Goal: Task Accomplishment & Management: Manage account settings

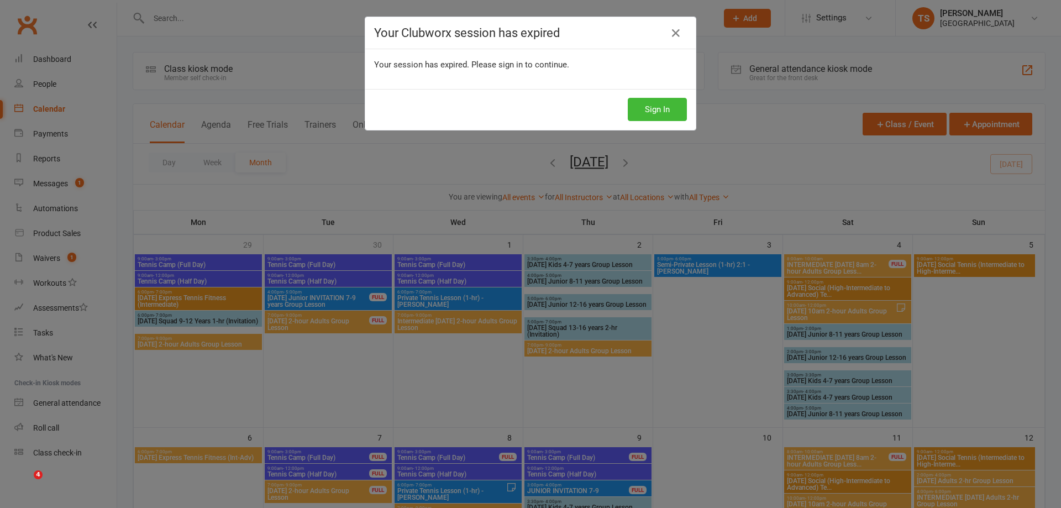
scroll to position [387, 0]
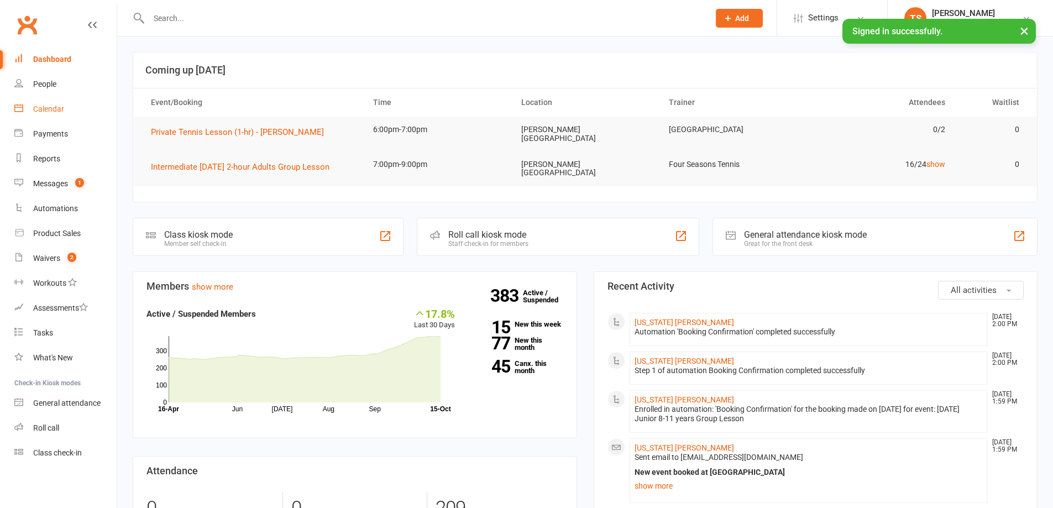
click at [51, 105] on div "Calendar" at bounding box center [48, 108] width 31 height 9
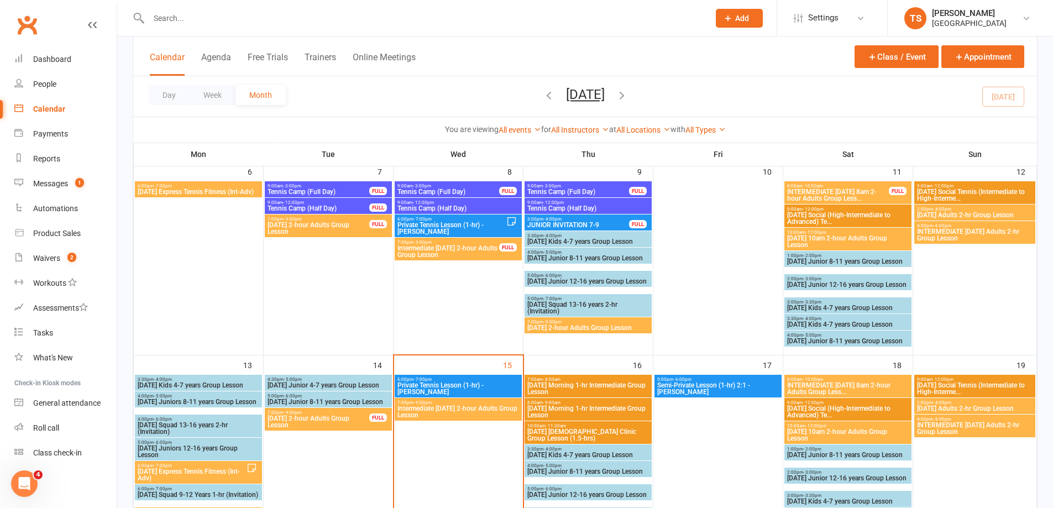
scroll to position [442, 0]
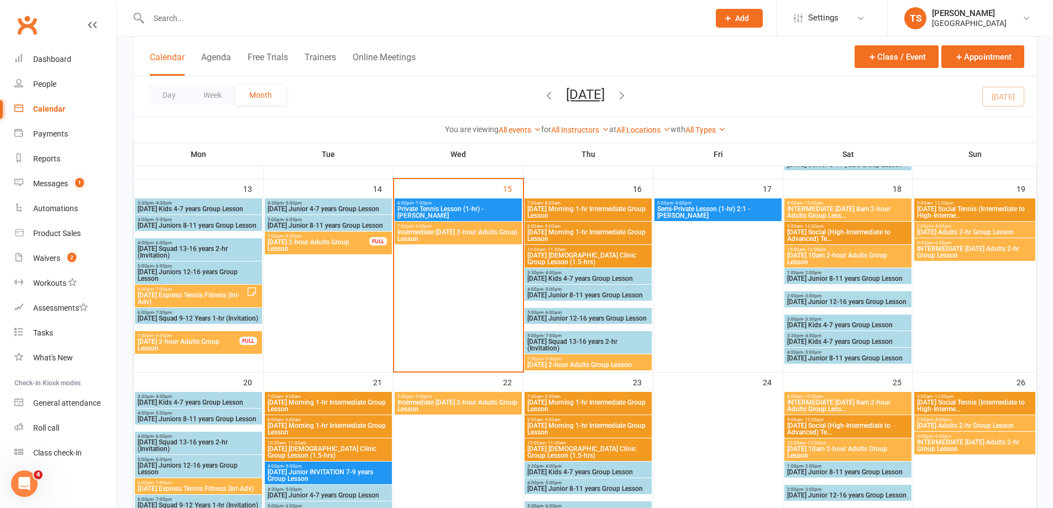
click at [458, 235] on span "Intermediate [DATE] 2-hour Adults Group Lesson" at bounding box center [458, 235] width 123 height 13
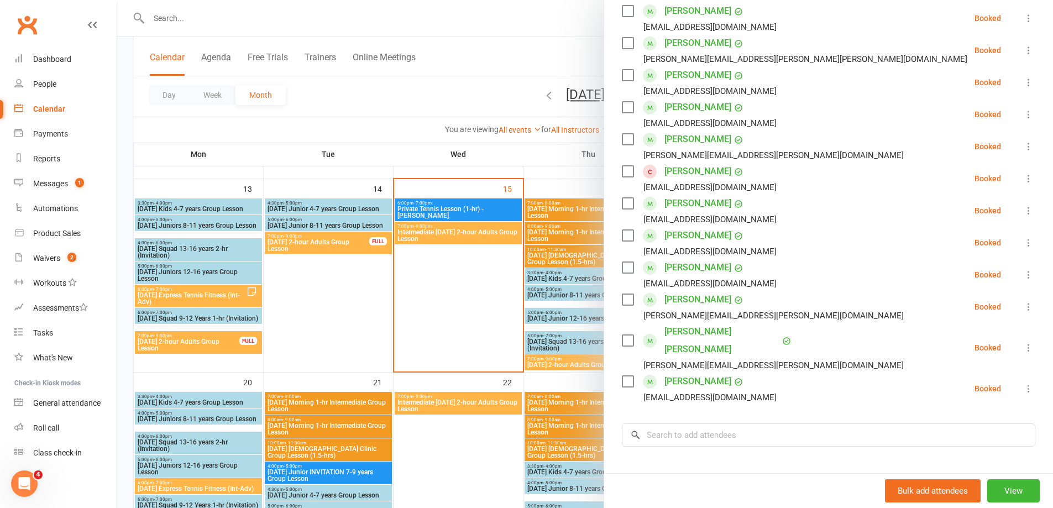
scroll to position [111, 0]
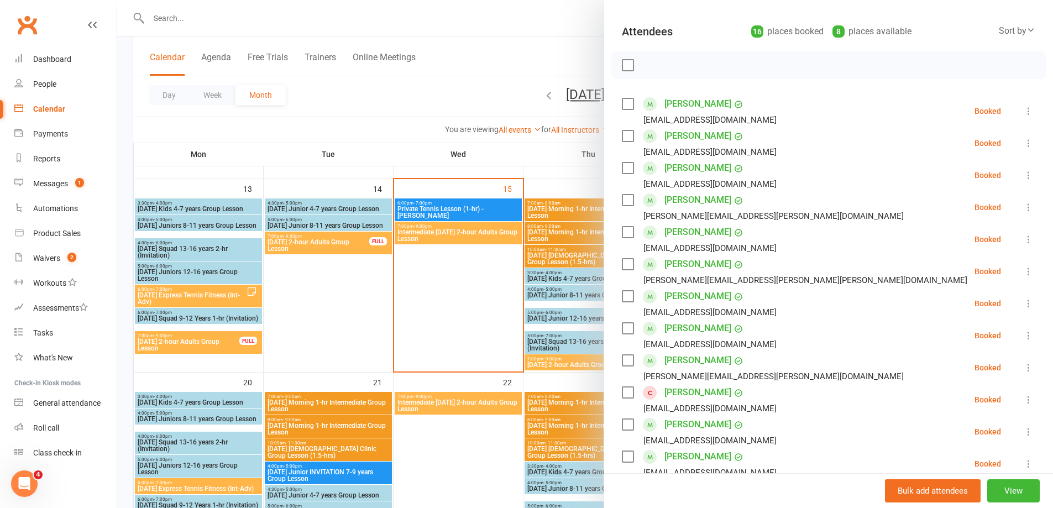
click at [437, 299] on div at bounding box center [585, 254] width 936 height 508
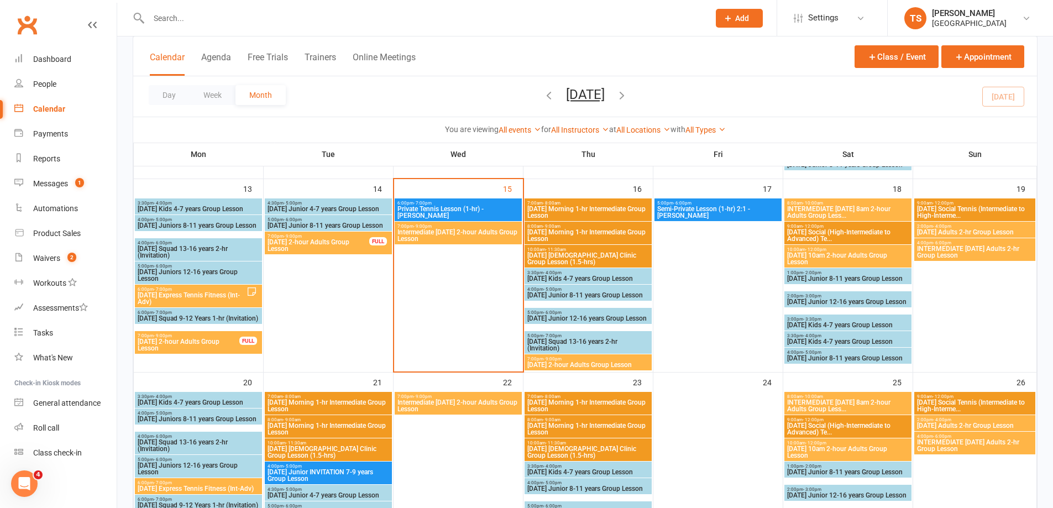
click at [170, 20] on input "text" at bounding box center [423, 18] width 556 height 15
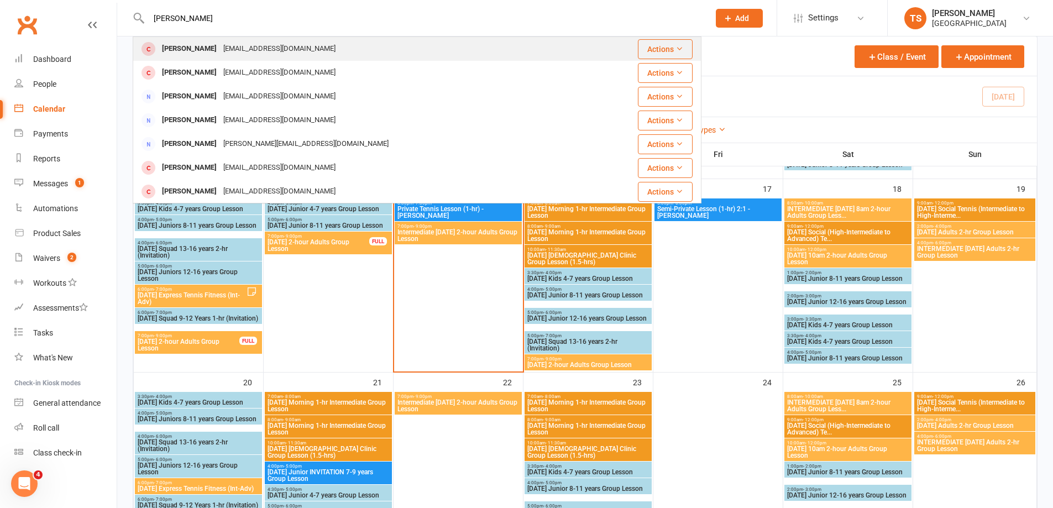
type input "[PERSON_NAME]"
click at [279, 51] on div "[EMAIL_ADDRESS][DOMAIN_NAME]" at bounding box center [279, 49] width 119 height 16
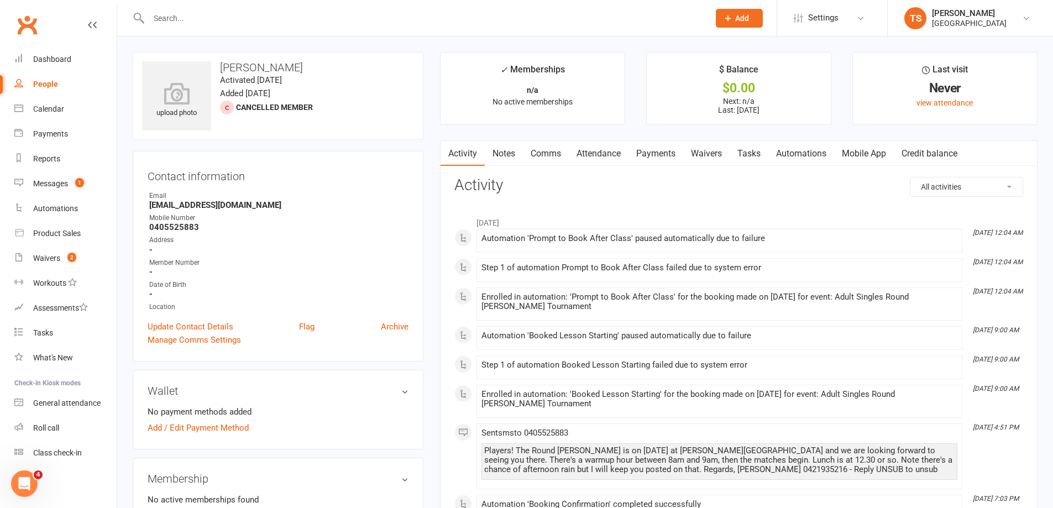
click at [659, 153] on link "Payments" at bounding box center [655, 153] width 55 height 25
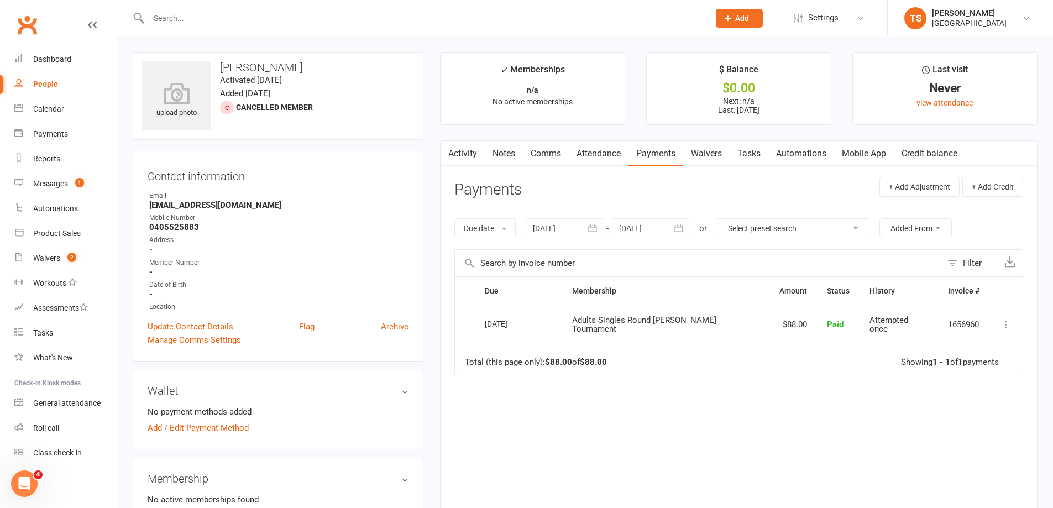
click at [190, 15] on input "text" at bounding box center [423, 18] width 556 height 15
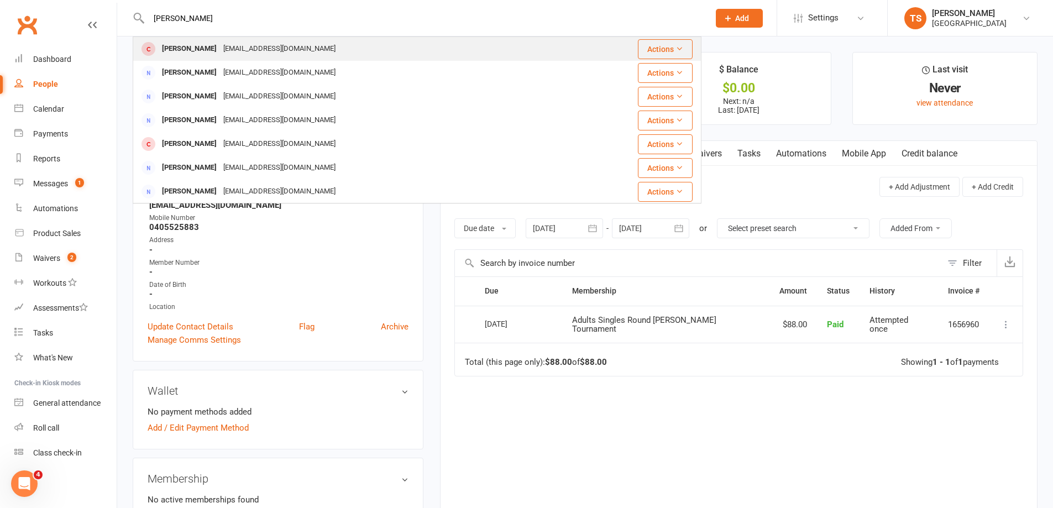
type input "[PERSON_NAME]"
click at [220, 50] on div "[EMAIL_ADDRESS][DOMAIN_NAME]" at bounding box center [279, 49] width 119 height 16
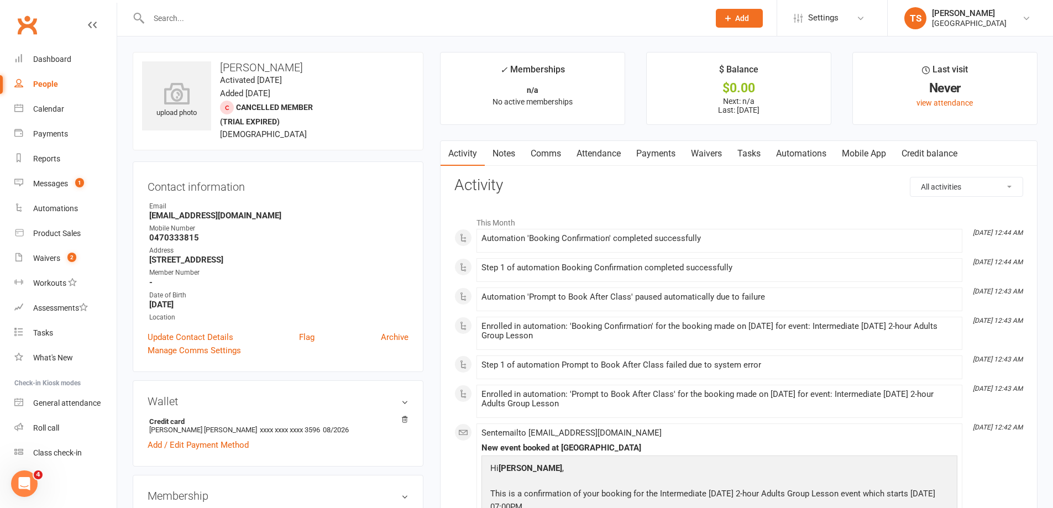
click at [661, 154] on link "Payments" at bounding box center [655, 153] width 55 height 25
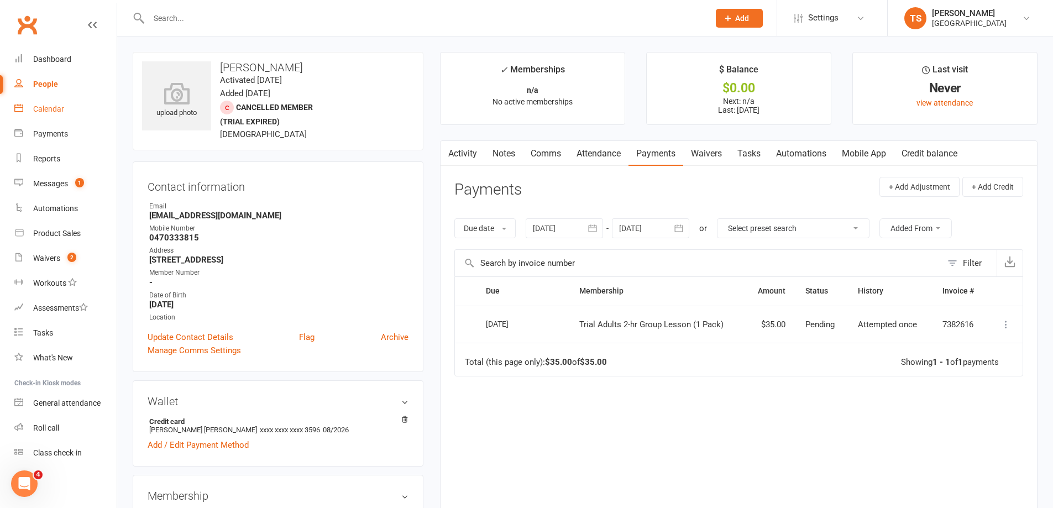
click at [45, 106] on div "Calendar" at bounding box center [48, 108] width 31 height 9
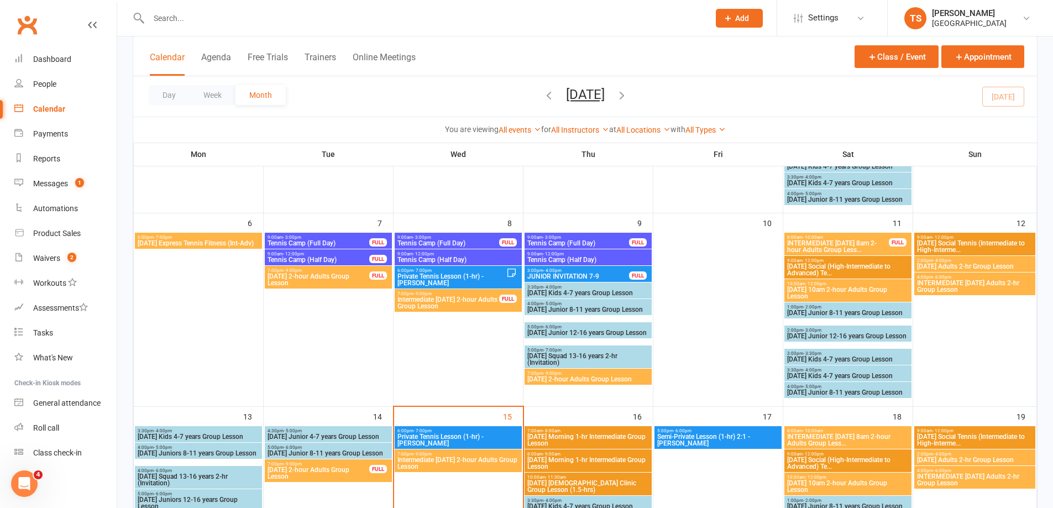
scroll to position [221, 0]
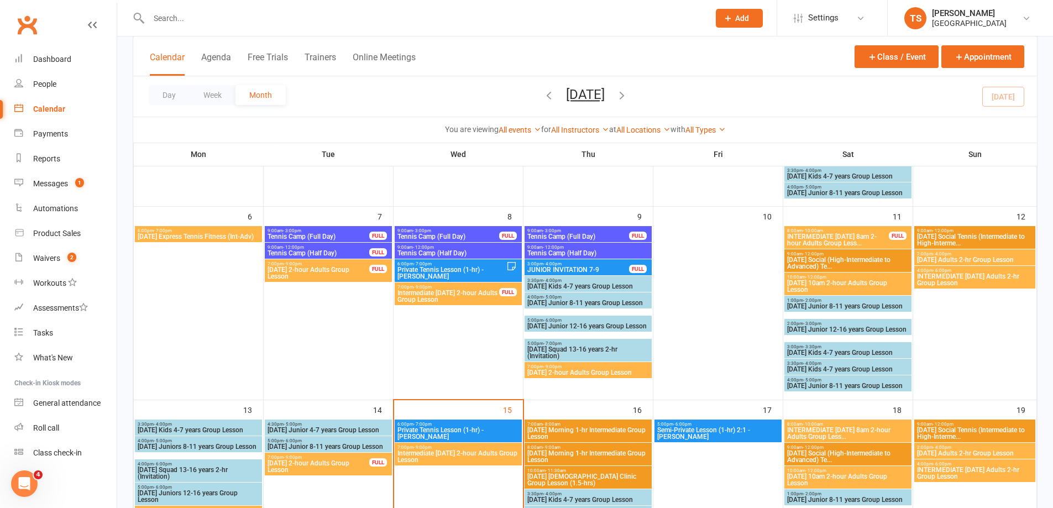
click at [424, 450] on span "Intermediate [DATE] 2-hour Adults Group Lesson" at bounding box center [458, 456] width 123 height 13
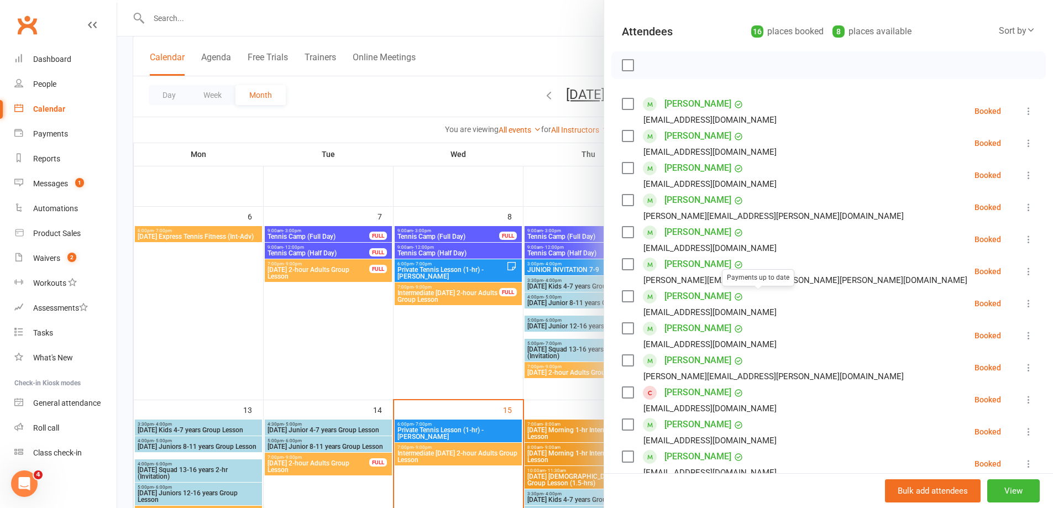
scroll to position [166, 0]
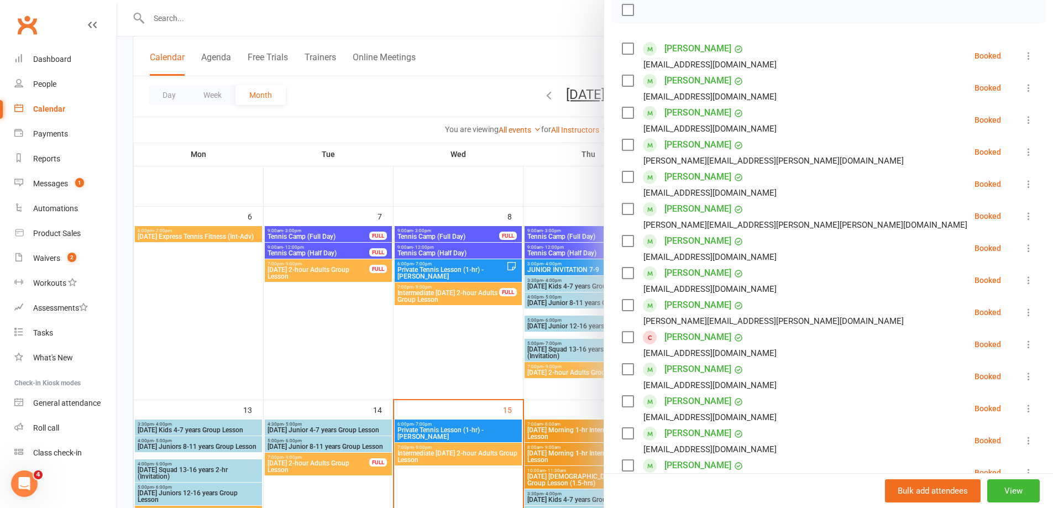
click at [1023, 343] on icon at bounding box center [1028, 344] width 11 height 11
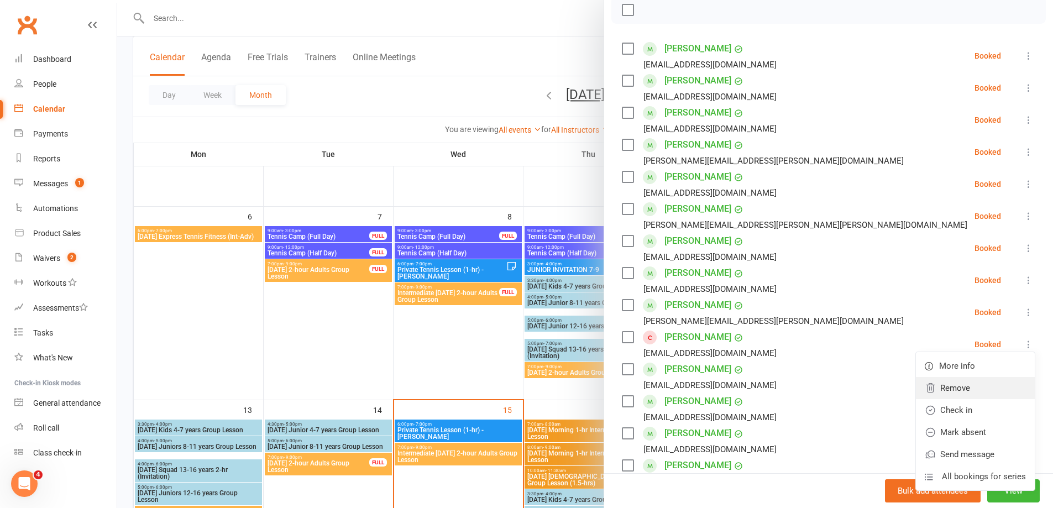
click at [936, 391] on link "Remove" at bounding box center [975, 388] width 119 height 22
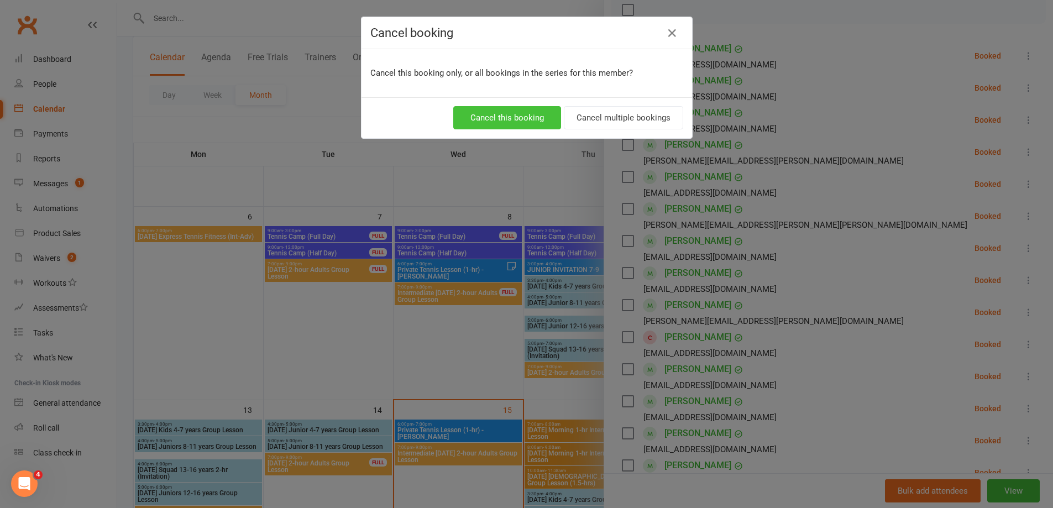
drag, startPoint x: 527, startPoint y: 116, endPoint x: 536, endPoint y: 113, distance: 9.3
click at [527, 116] on button "Cancel this booking" at bounding box center [507, 117] width 108 height 23
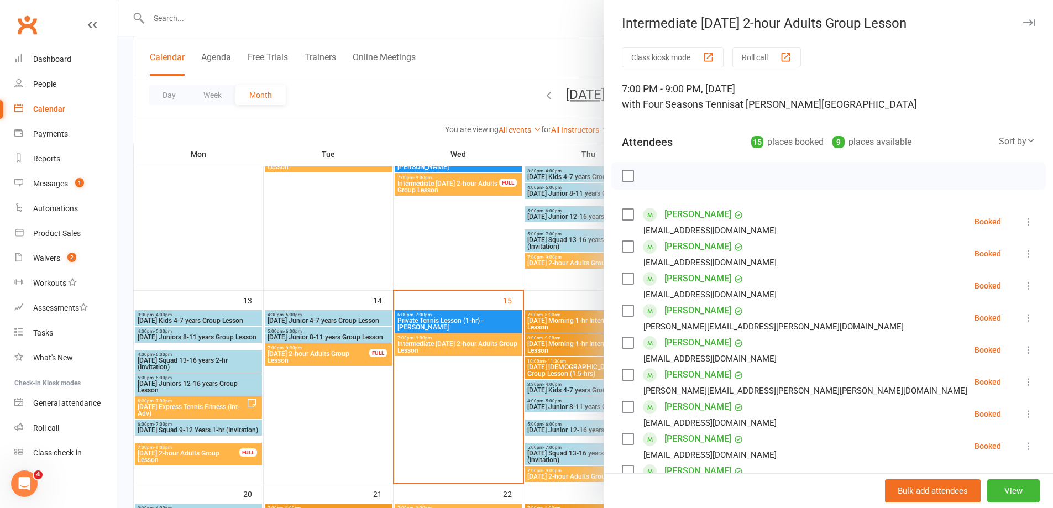
scroll to position [332, 0]
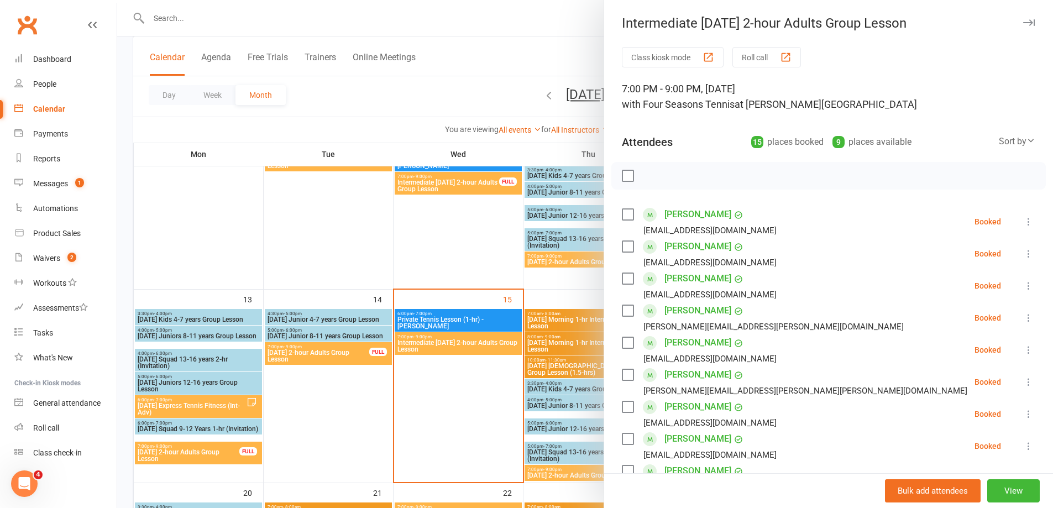
drag, startPoint x: 465, startPoint y: 392, endPoint x: 507, endPoint y: 390, distance: 42.6
click at [463, 390] on div at bounding box center [585, 254] width 936 height 508
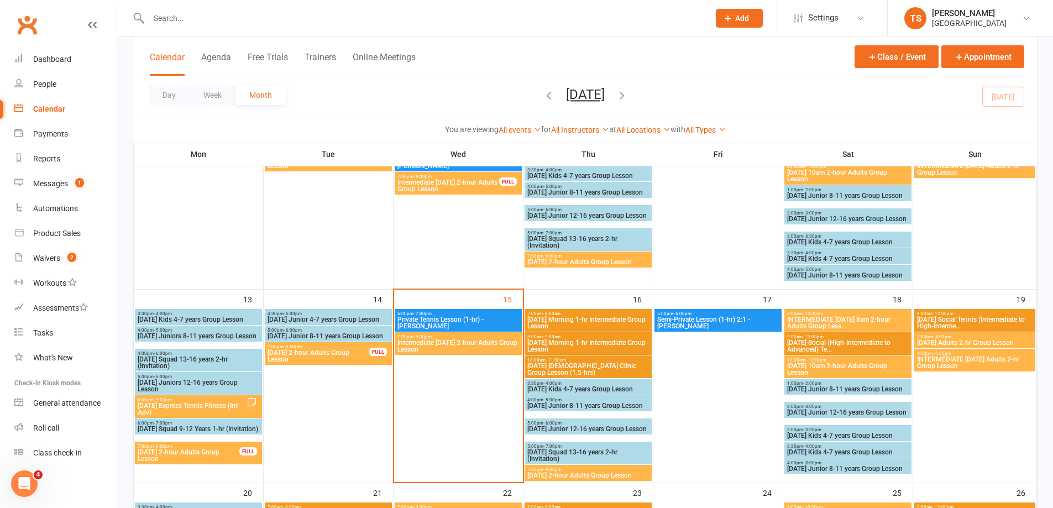
click at [838, 374] on span "[DATE] 10am 2-hour Adults Group Lesson" at bounding box center [848, 369] width 123 height 13
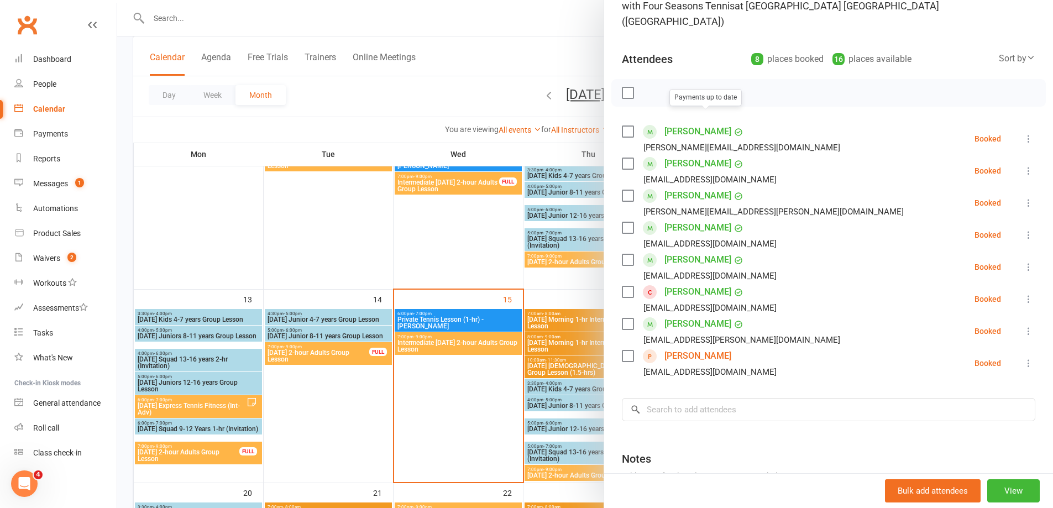
scroll to position [187, 0]
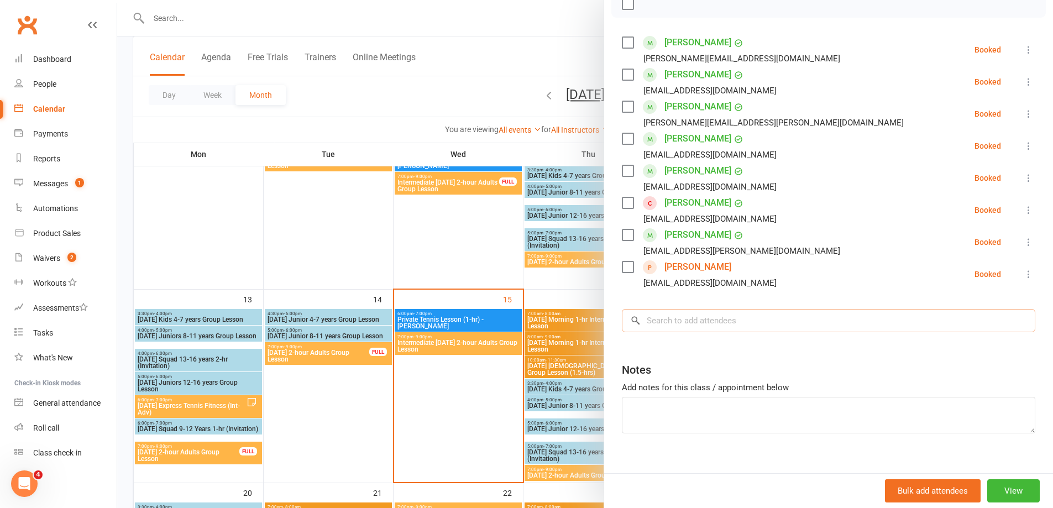
click at [675, 309] on input "search" at bounding box center [828, 320] width 413 height 23
type input "Q"
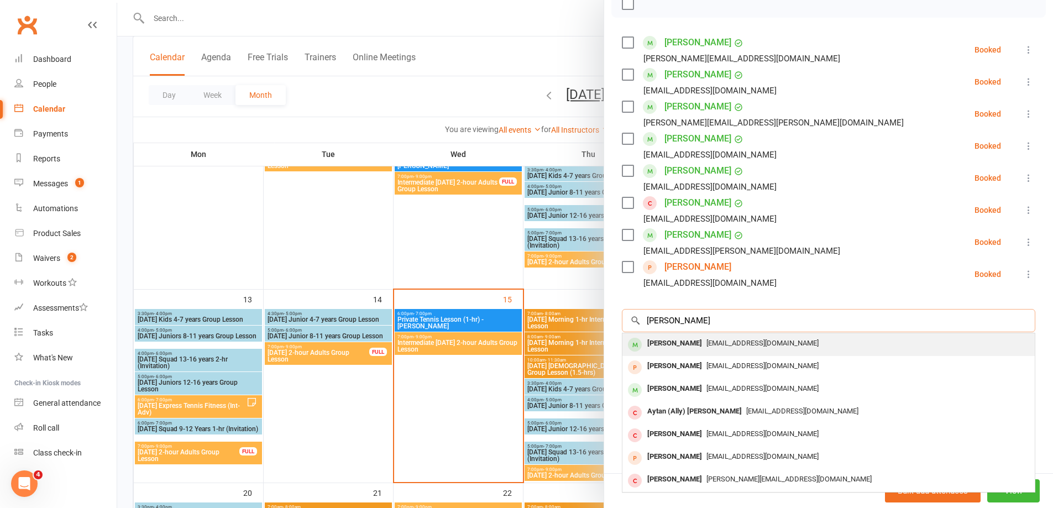
type input "[PERSON_NAME]"
click at [659, 336] on div "[PERSON_NAME]" at bounding box center [675, 344] width 64 height 16
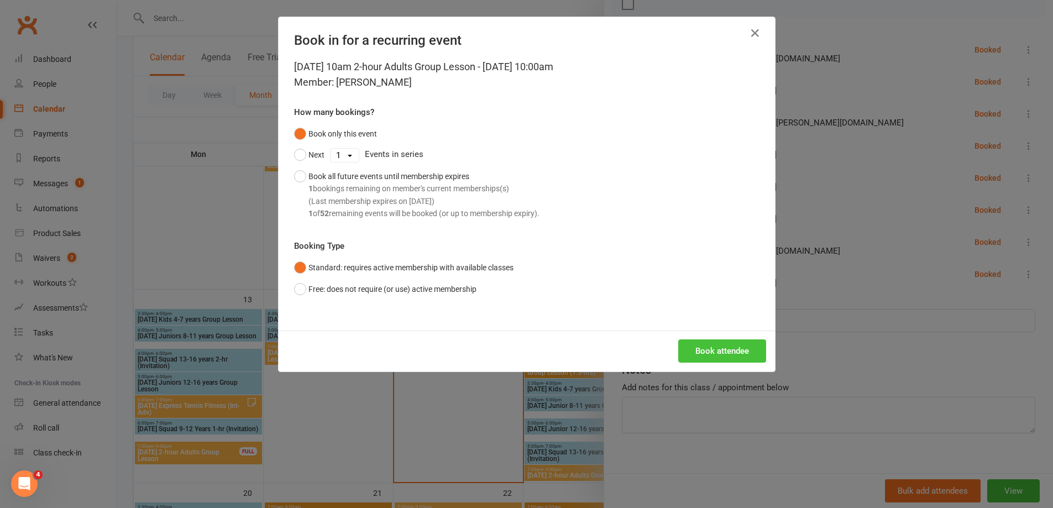
click at [689, 350] on button "Book attendee" at bounding box center [722, 350] width 88 height 23
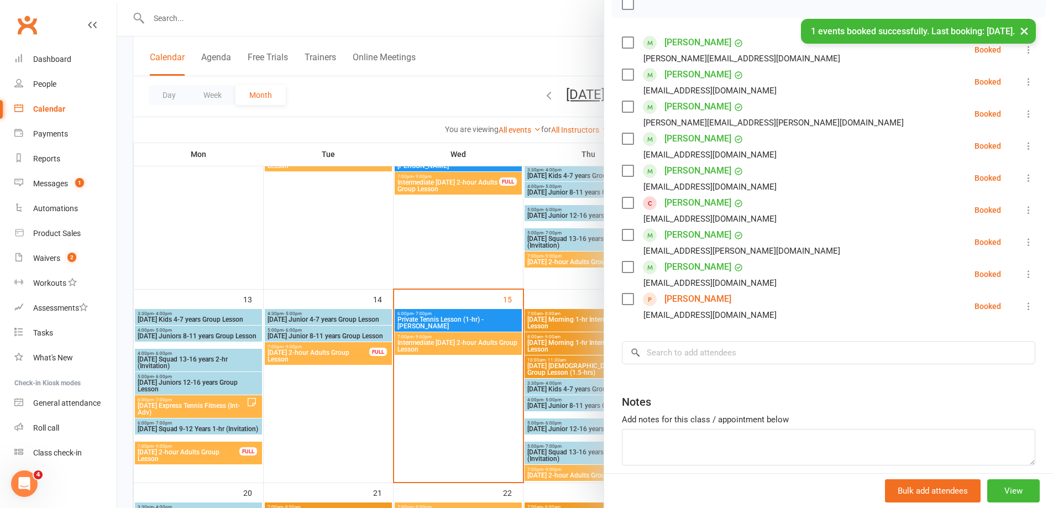
click at [486, 376] on div at bounding box center [585, 254] width 936 height 508
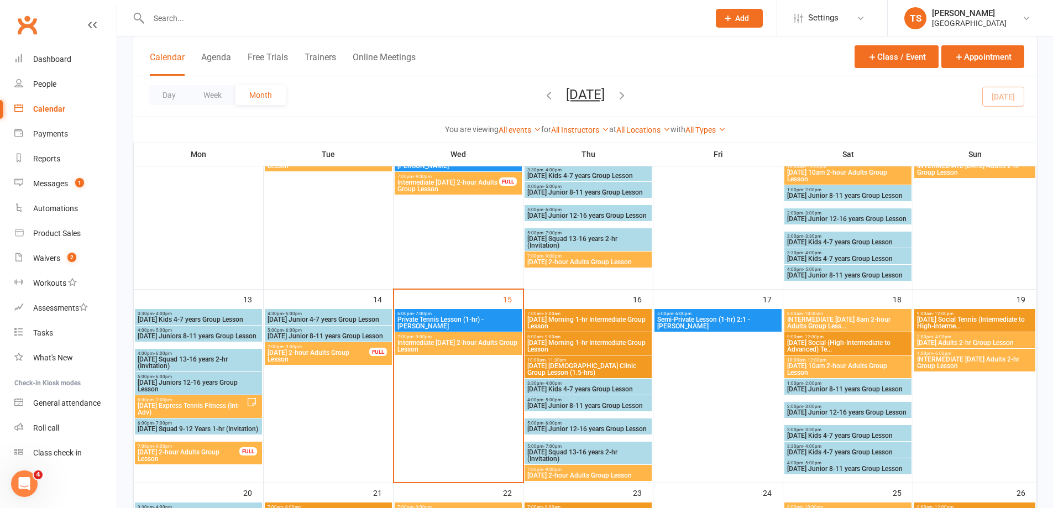
click at [947, 338] on span "- 4:00pm" at bounding box center [942, 336] width 18 height 5
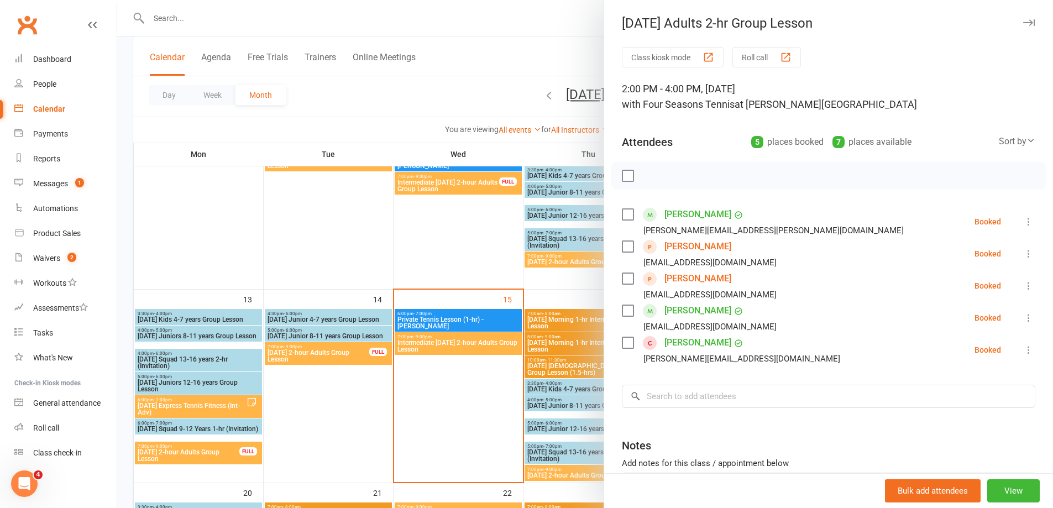
drag, startPoint x: 453, startPoint y: 396, endPoint x: 463, endPoint y: 392, distance: 10.0
click at [453, 396] on div at bounding box center [585, 254] width 936 height 508
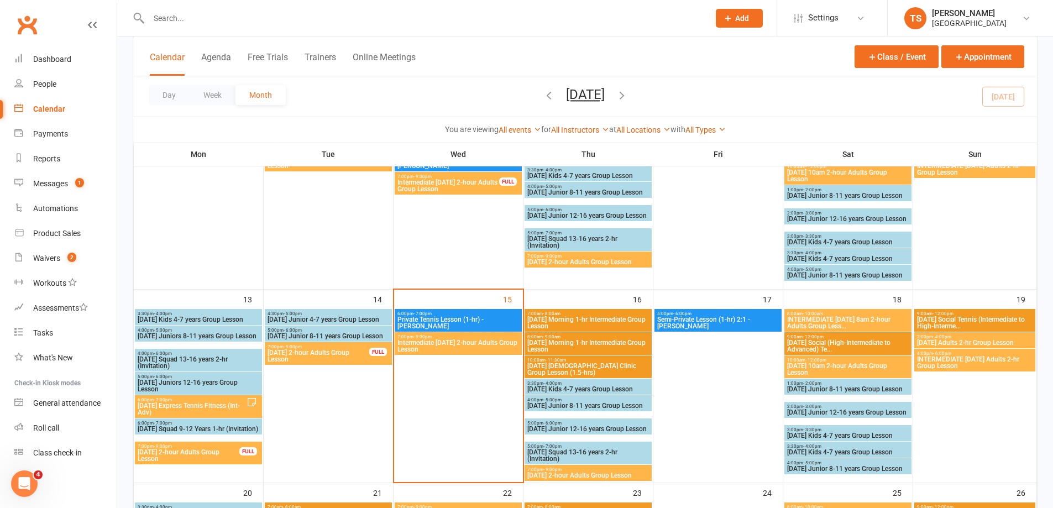
click at [973, 356] on span "INTERMEDIATE [DATE] Adults 2-hr Group Lesson" at bounding box center [974, 362] width 117 height 13
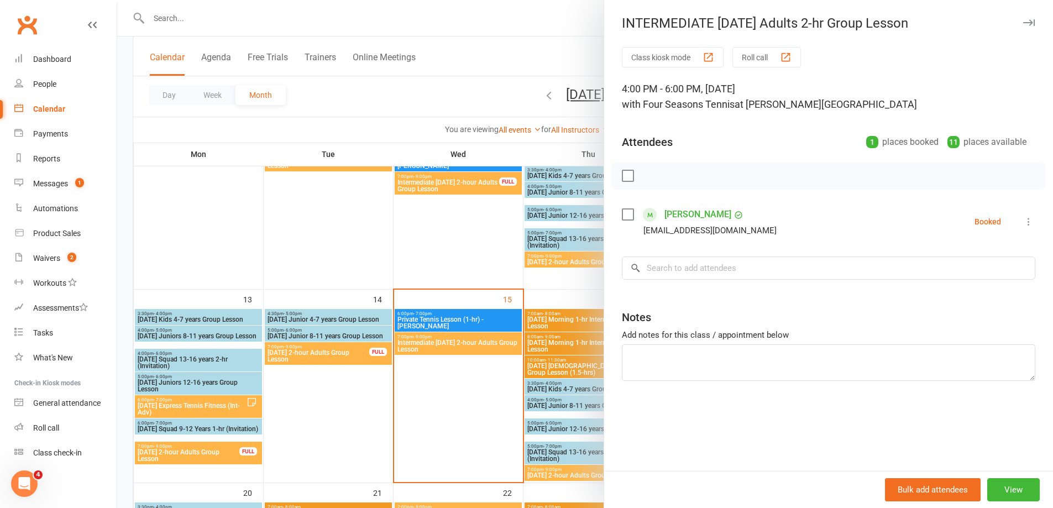
click at [475, 390] on div at bounding box center [585, 254] width 936 height 508
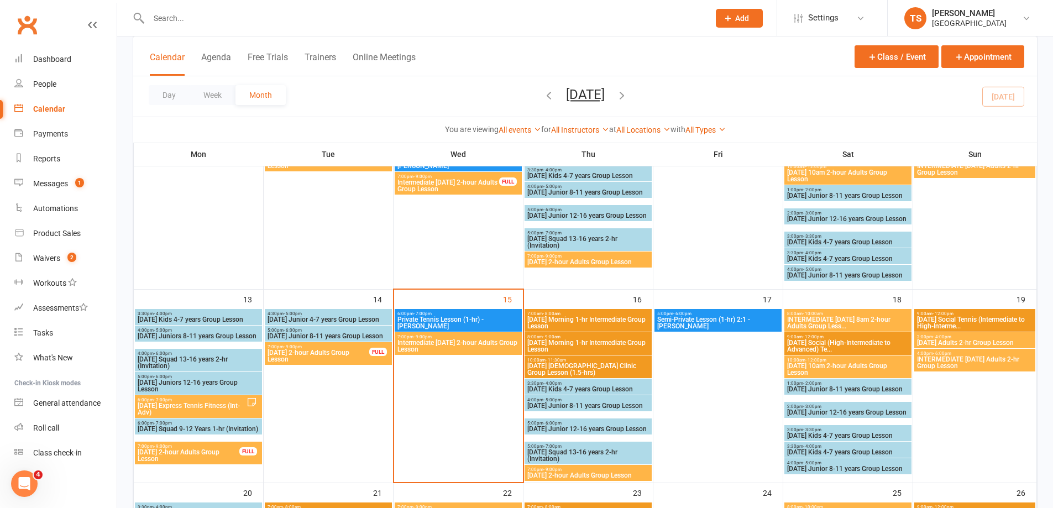
click at [576, 465] on div "7:00pm - 9:00pm [DATE] 2-hour Adults Group Lesson" at bounding box center [588, 473] width 127 height 16
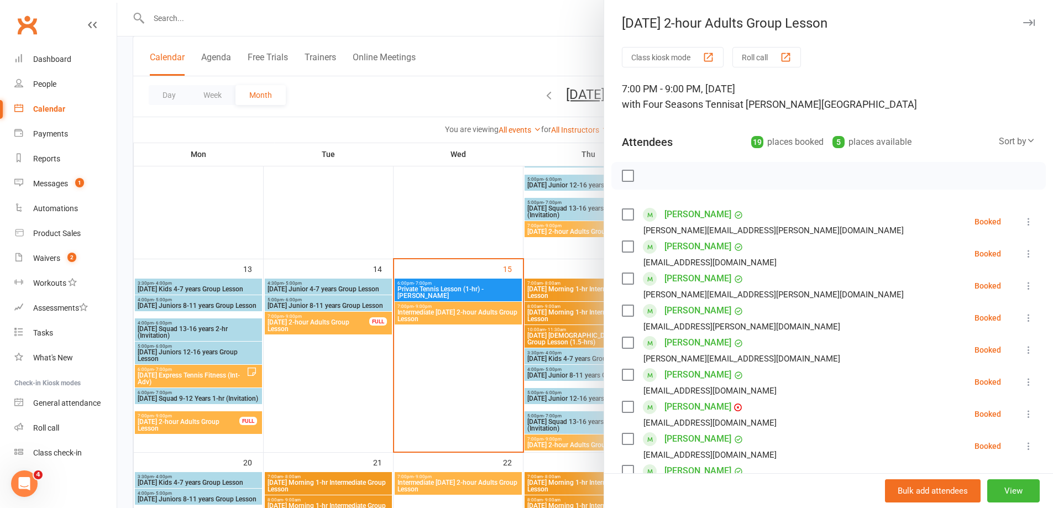
scroll to position [387, 0]
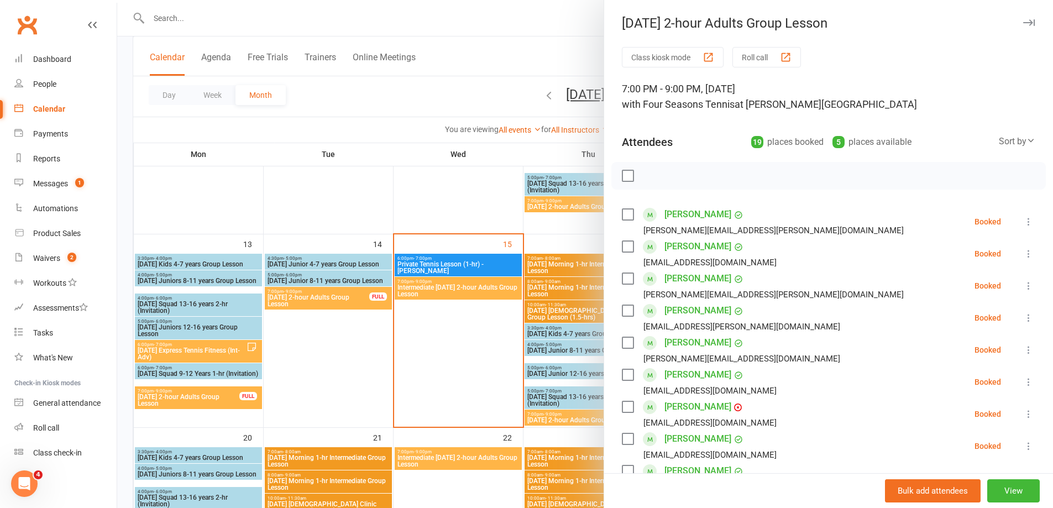
click at [465, 373] on div at bounding box center [585, 254] width 936 height 508
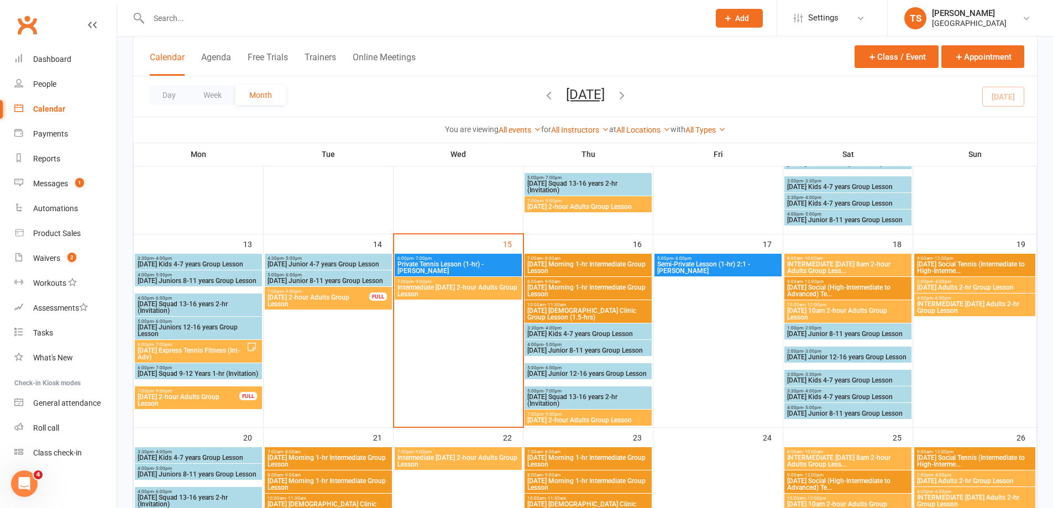
click at [167, 23] on input "text" at bounding box center [423, 18] width 556 height 15
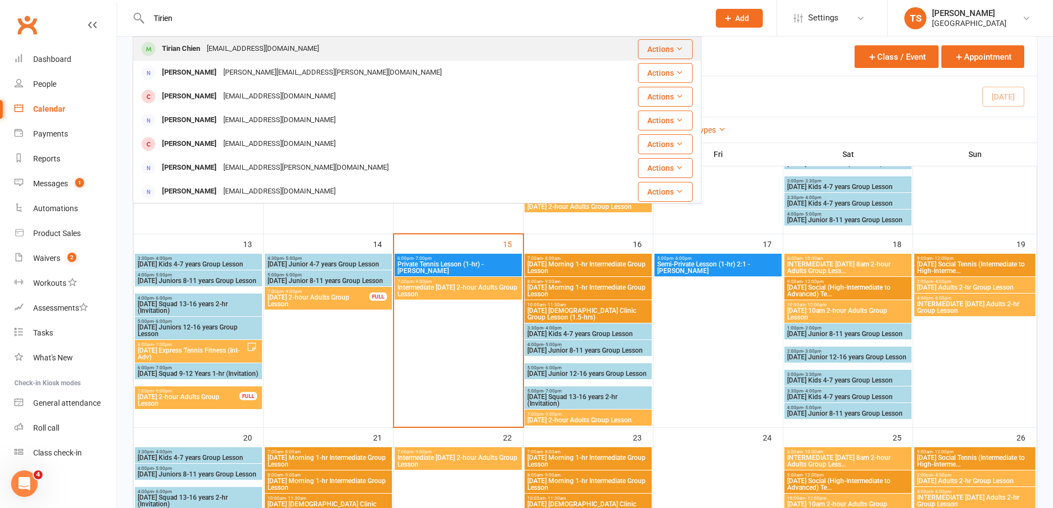
type input "Tirien"
click at [192, 49] on div "Tirian Chien" at bounding box center [181, 49] width 45 height 16
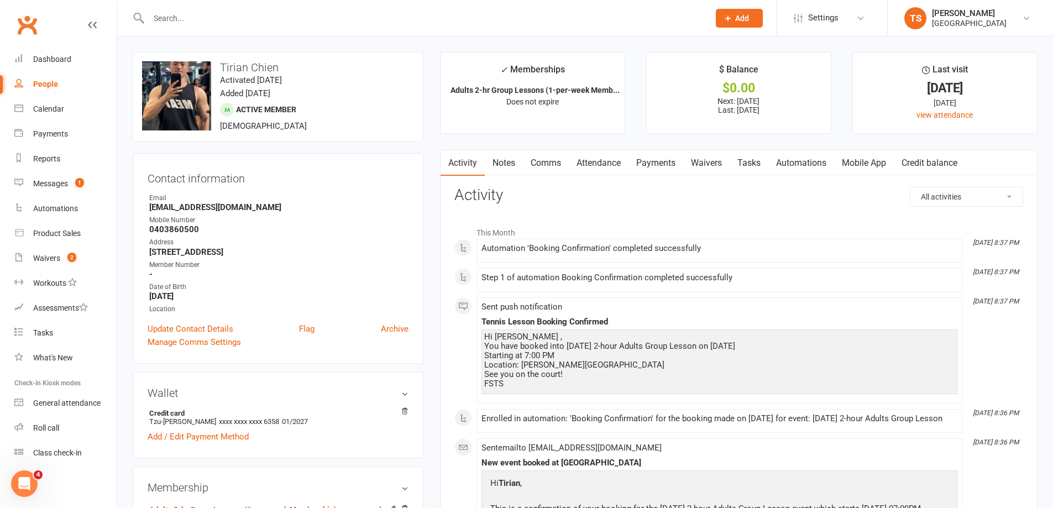
click at [644, 161] on link "Payments" at bounding box center [655, 162] width 55 height 25
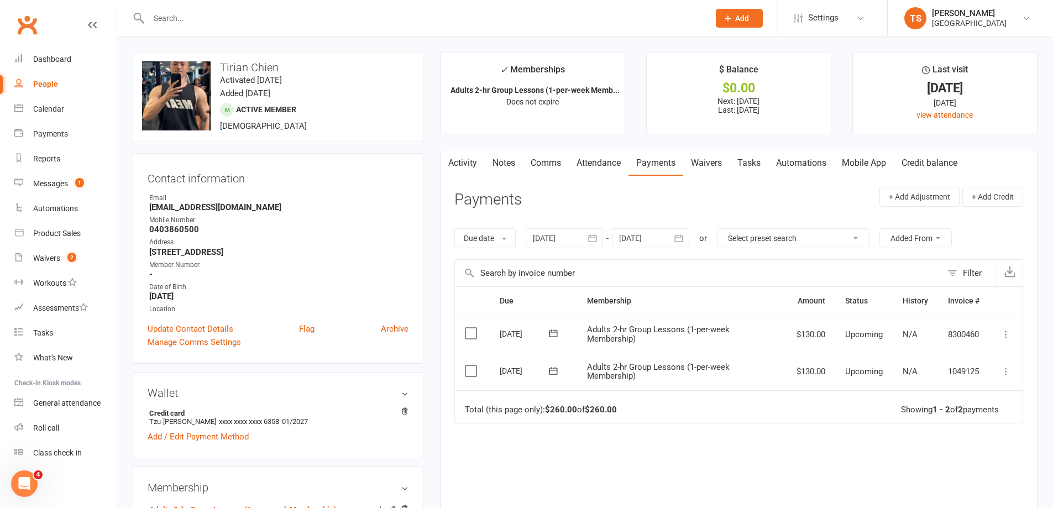
click at [570, 235] on div at bounding box center [564, 238] width 77 height 20
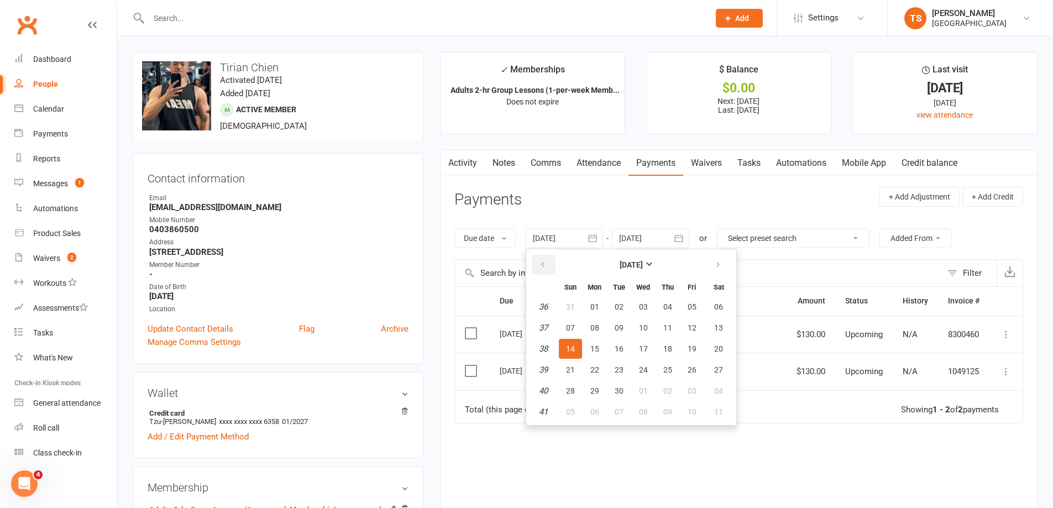
click at [546, 266] on icon "button" at bounding box center [543, 264] width 8 height 9
click at [546, 265] on icon "button" at bounding box center [543, 264] width 8 height 9
click at [570, 324] on span "06" at bounding box center [570, 327] width 9 height 9
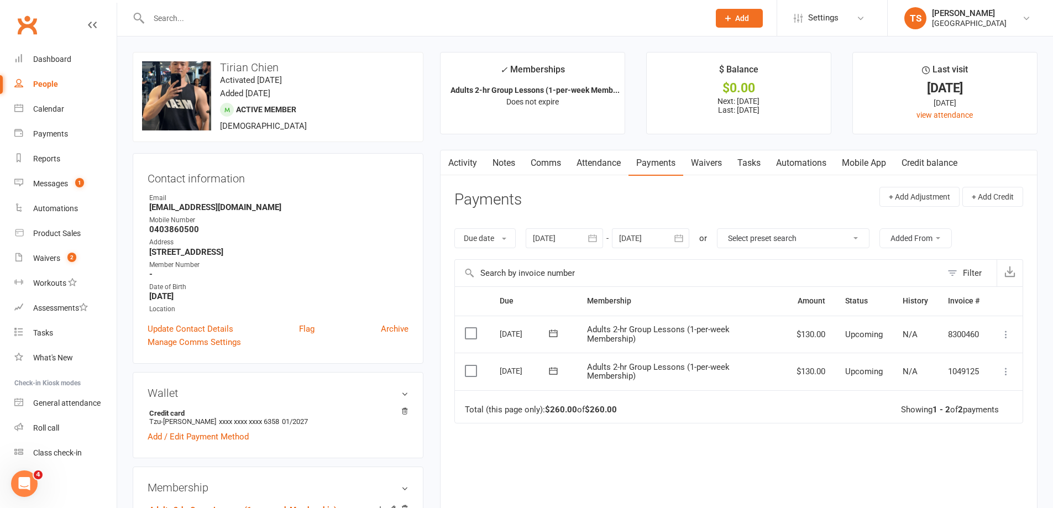
click at [553, 238] on div at bounding box center [564, 238] width 77 height 20
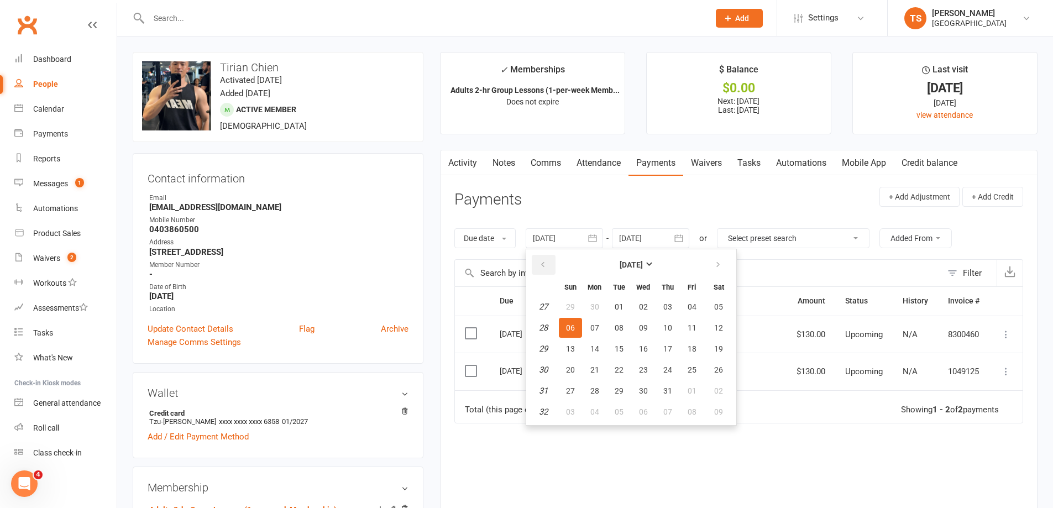
click at [537, 266] on button "button" at bounding box center [544, 265] width 24 height 20
drag, startPoint x: 570, startPoint y: 322, endPoint x: 584, endPoint y: 331, distance: 16.9
click at [569, 322] on button "04" at bounding box center [570, 328] width 23 height 20
type input "[DATE]"
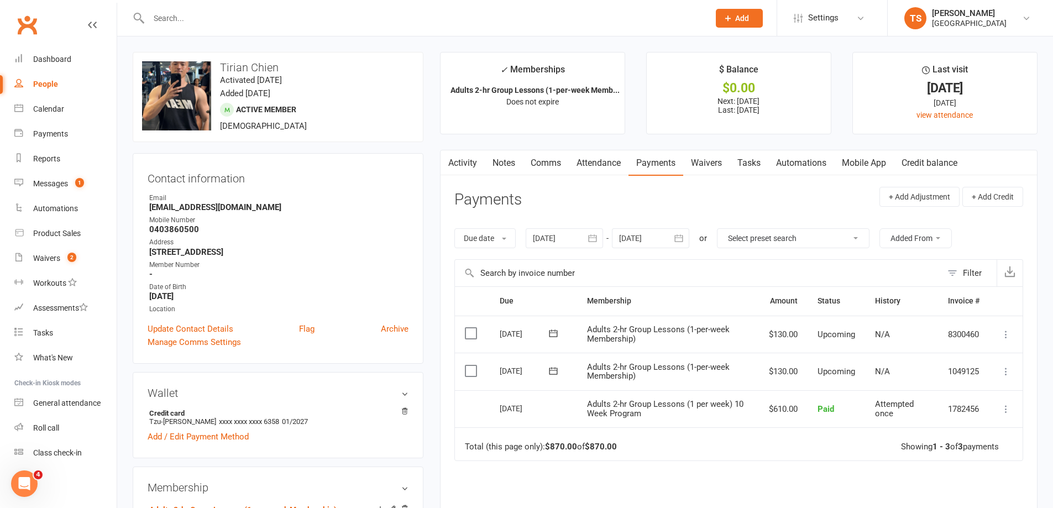
click at [598, 161] on link "Attendance" at bounding box center [599, 162] width 60 height 25
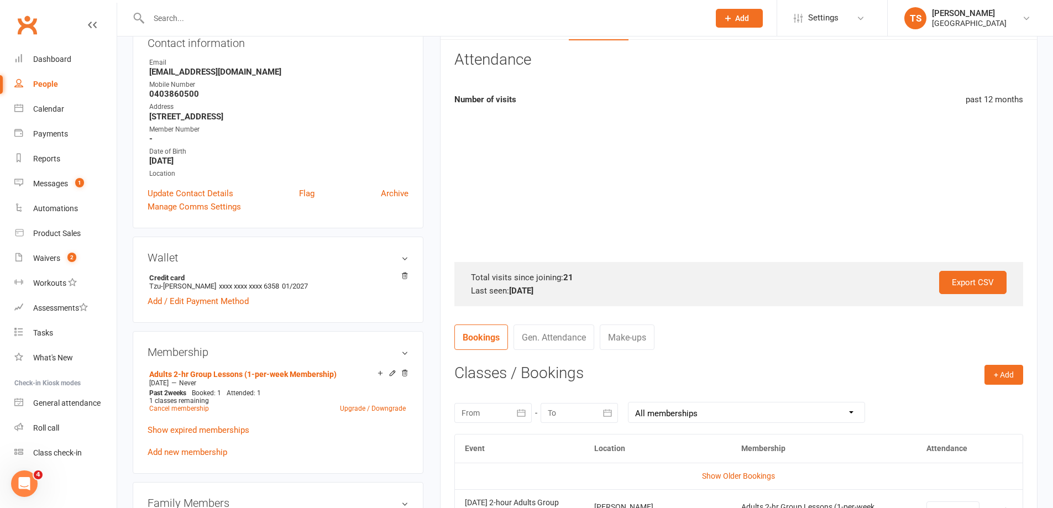
scroll to position [221, 0]
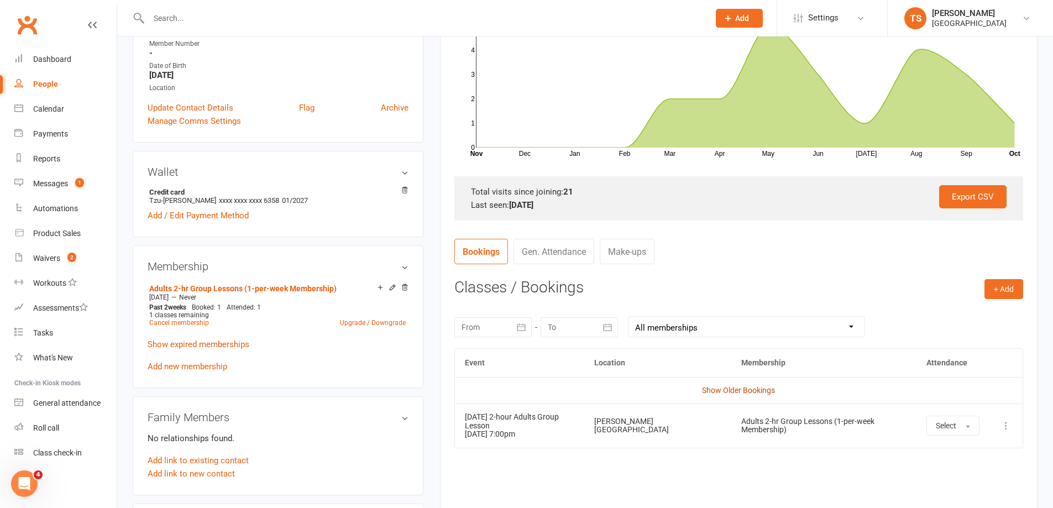
click at [732, 392] on link "Show Older Bookings" at bounding box center [738, 390] width 73 height 9
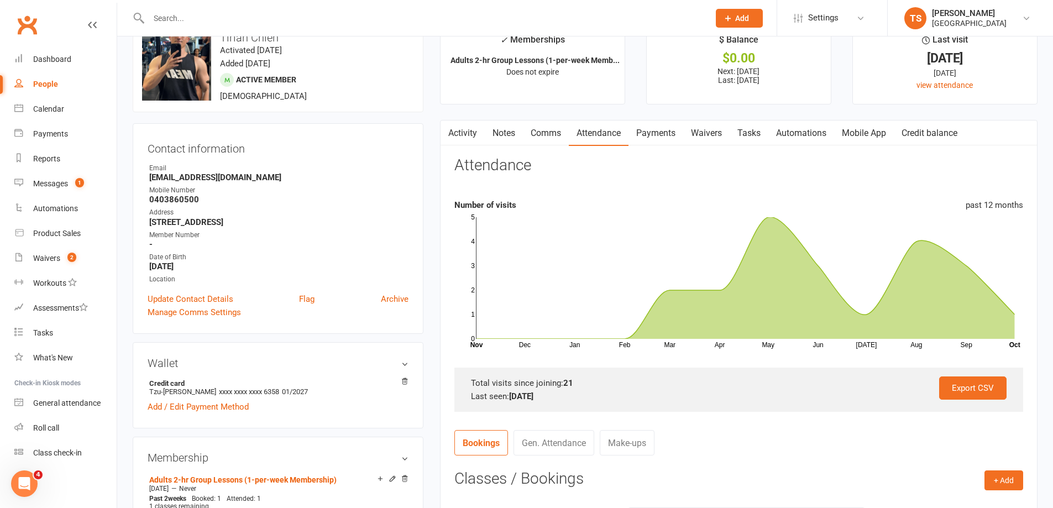
scroll to position [0, 0]
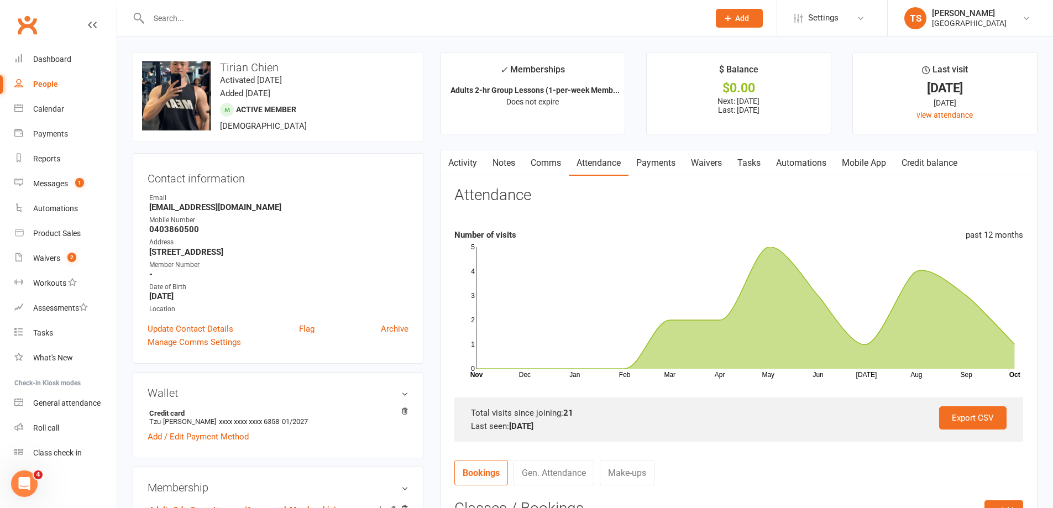
click at [661, 166] on link "Payments" at bounding box center [655, 162] width 55 height 25
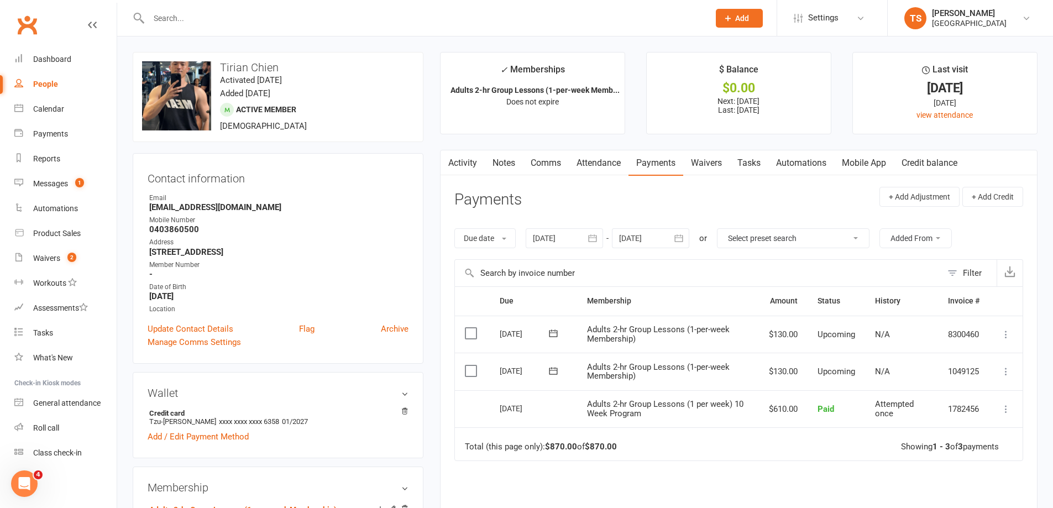
drag, startPoint x: 185, startPoint y: 25, endPoint x: 138, endPoint y: 12, distance: 48.8
click at [137, 12] on div at bounding box center [417, 18] width 569 height 36
click at [158, 13] on input "text" at bounding box center [423, 18] width 556 height 15
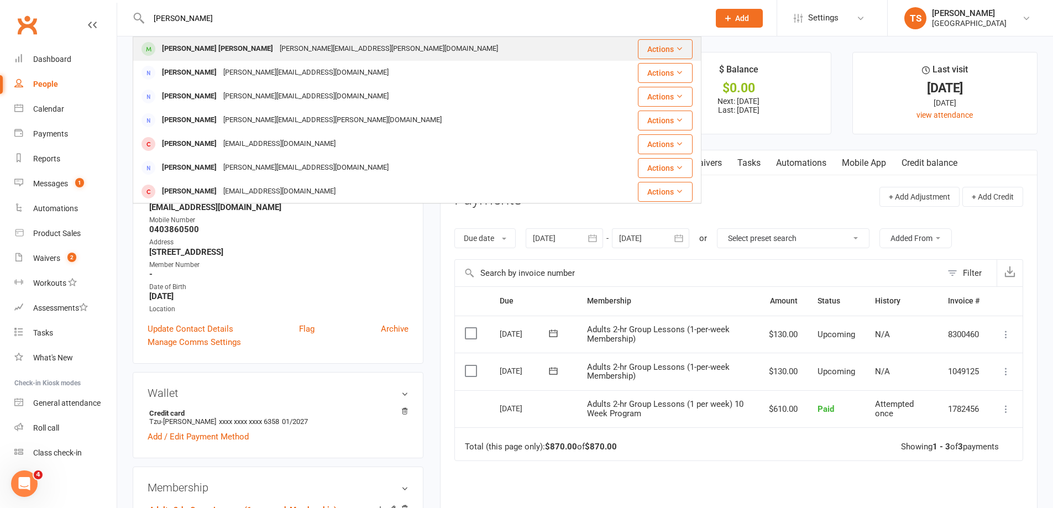
type input "[PERSON_NAME]"
click at [211, 46] on div "[PERSON_NAME] [PERSON_NAME]" at bounding box center [218, 49] width 118 height 16
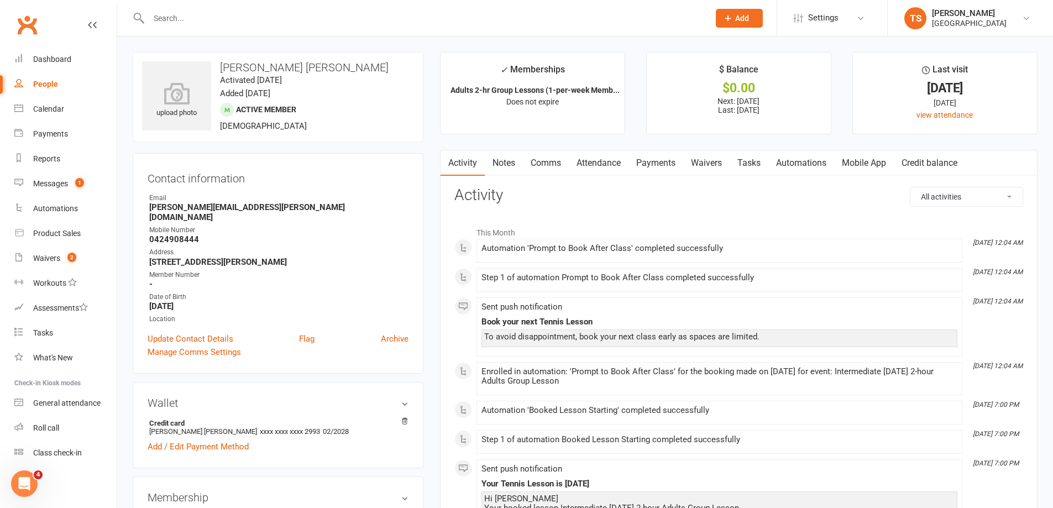
click at [658, 157] on link "Payments" at bounding box center [655, 162] width 55 height 25
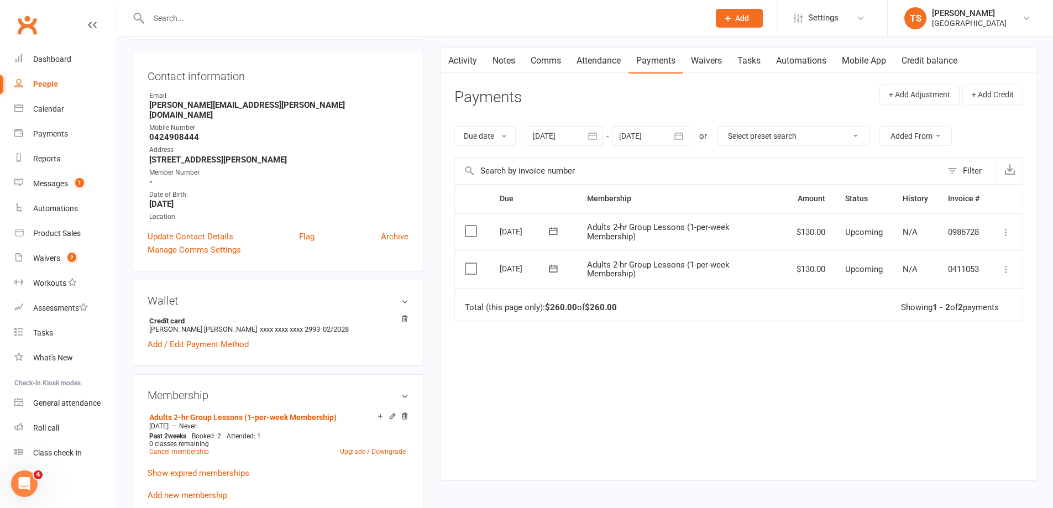
scroll to position [221, 0]
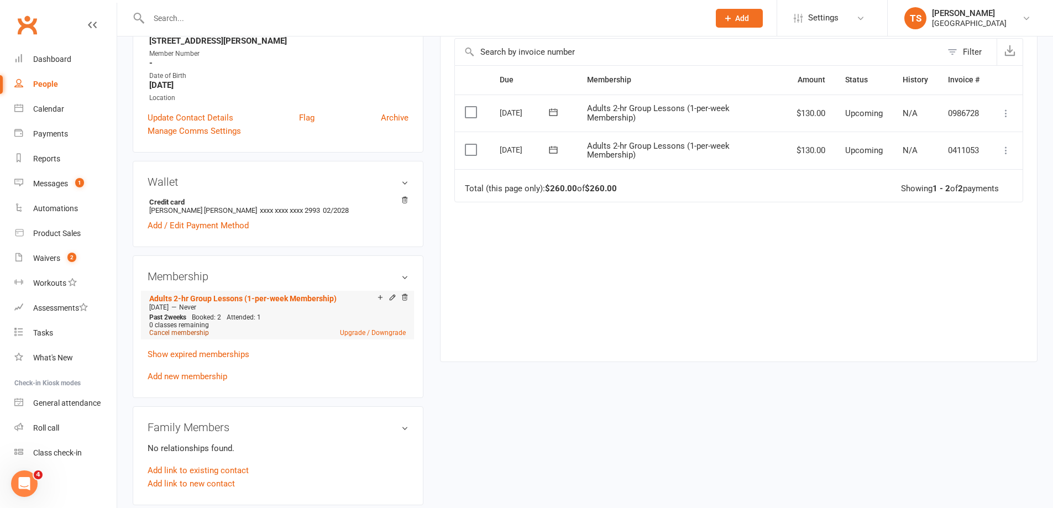
click at [176, 329] on link "Cancel membership" at bounding box center [179, 333] width 60 height 8
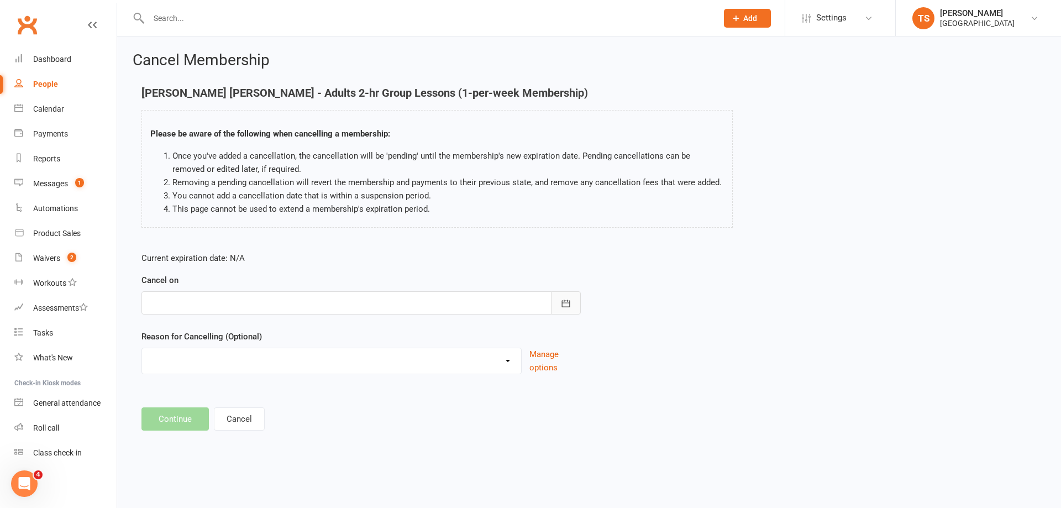
click at [575, 302] on button "button" at bounding box center [566, 302] width 30 height 23
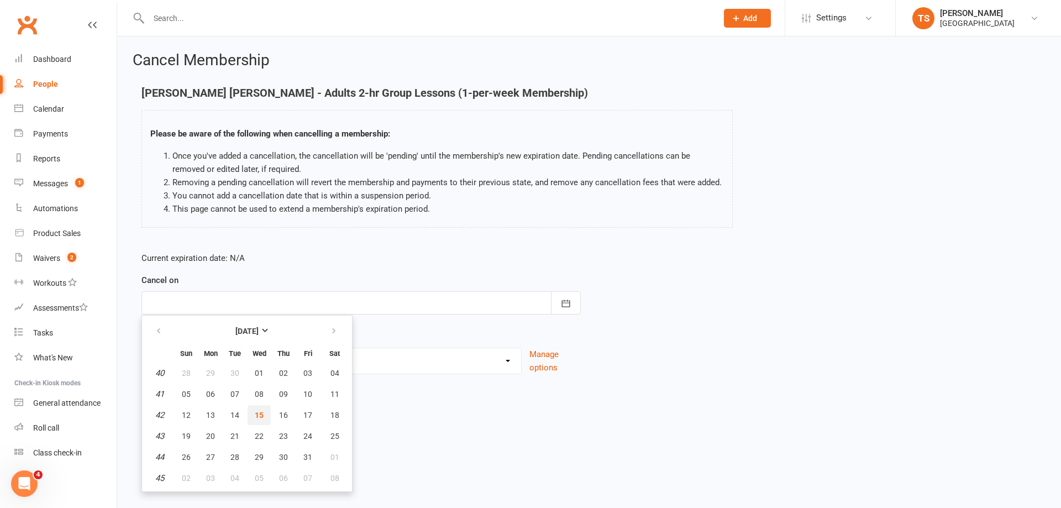
click at [262, 412] on span "15" at bounding box center [259, 415] width 9 height 9
type input "[DATE]"
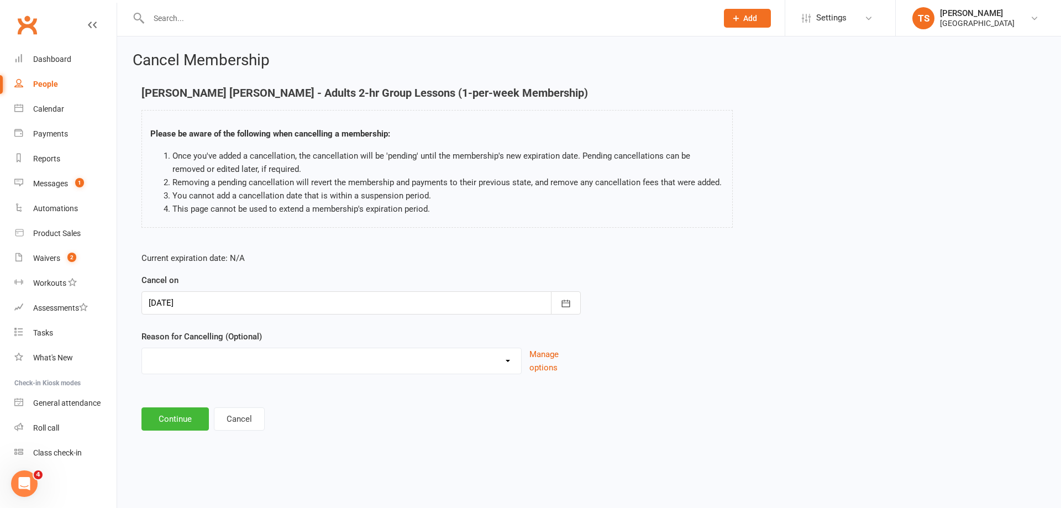
click at [165, 364] on select "Change to program Holiday Injury New program Not continuing Other reason" at bounding box center [331, 359] width 379 height 22
select select "5"
click at [142, 361] on select "Change to program Holiday Injury New program Not continuing Other reason" at bounding box center [331, 359] width 379 height 22
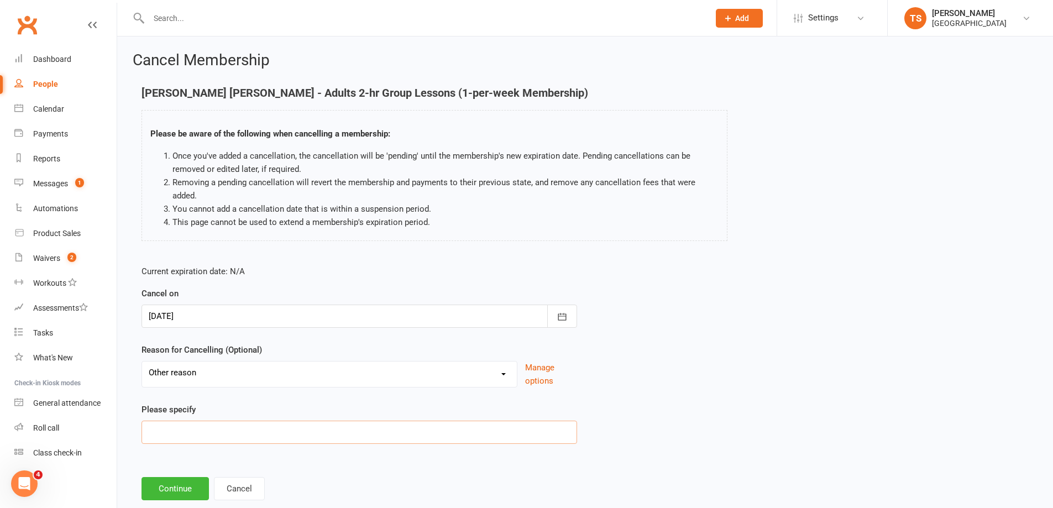
drag, startPoint x: 160, startPoint y: 427, endPoint x: 163, endPoint y: 422, distance: 5.7
click at [160, 427] on input at bounding box center [359, 432] width 436 height 23
type input "Leaving to live elsewhere"
click at [156, 492] on button "Continue" at bounding box center [174, 488] width 67 height 23
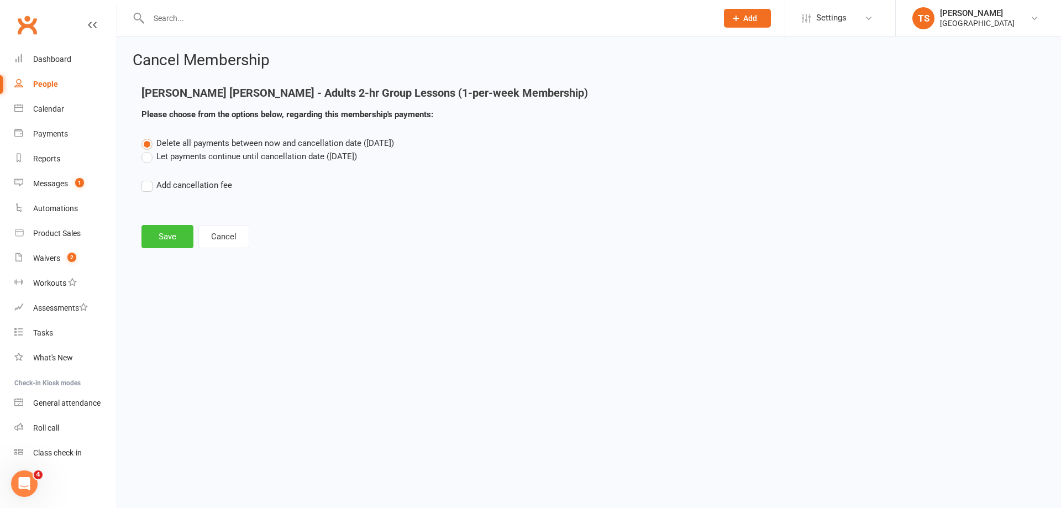
click at [173, 240] on button "Save" at bounding box center [167, 236] width 52 height 23
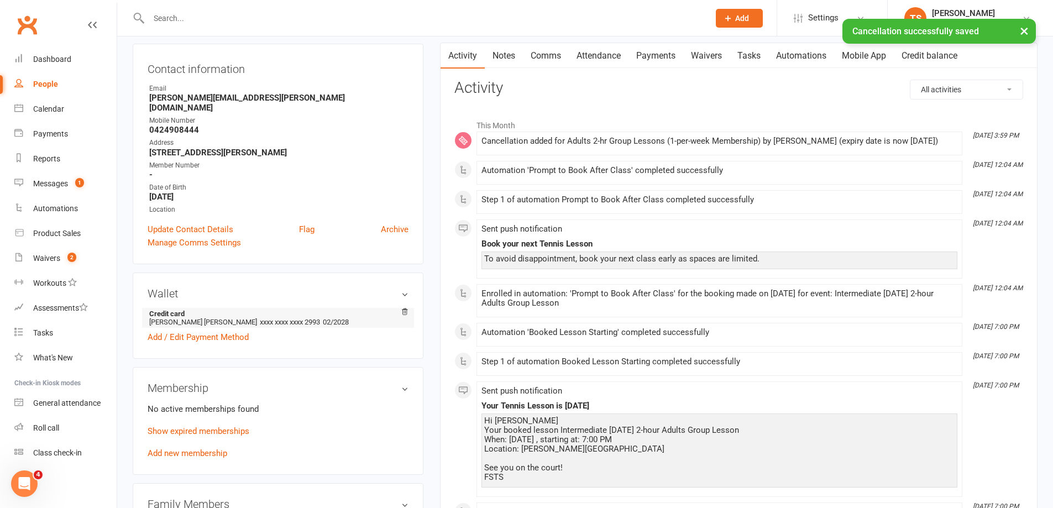
scroll to position [111, 0]
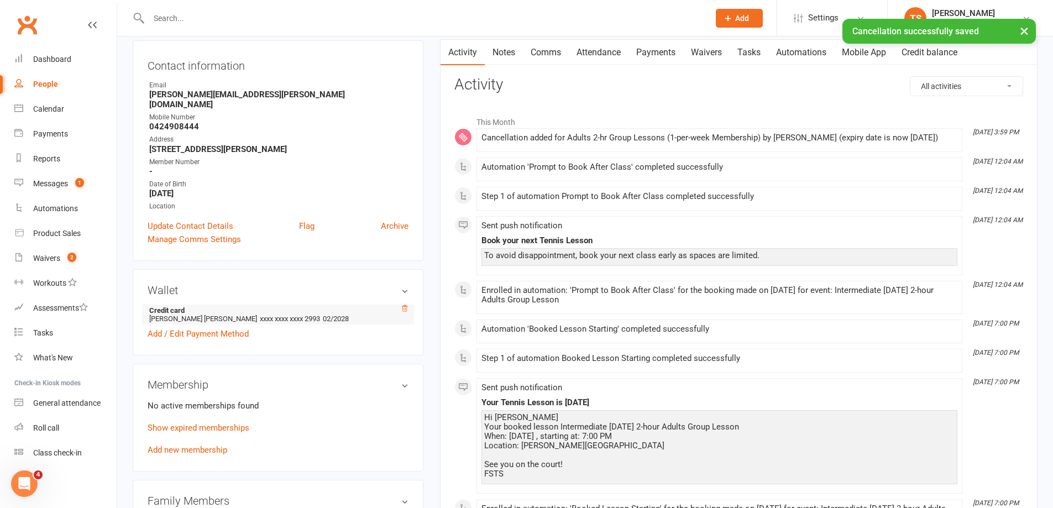
click at [405, 305] on icon at bounding box center [405, 309] width 8 height 8
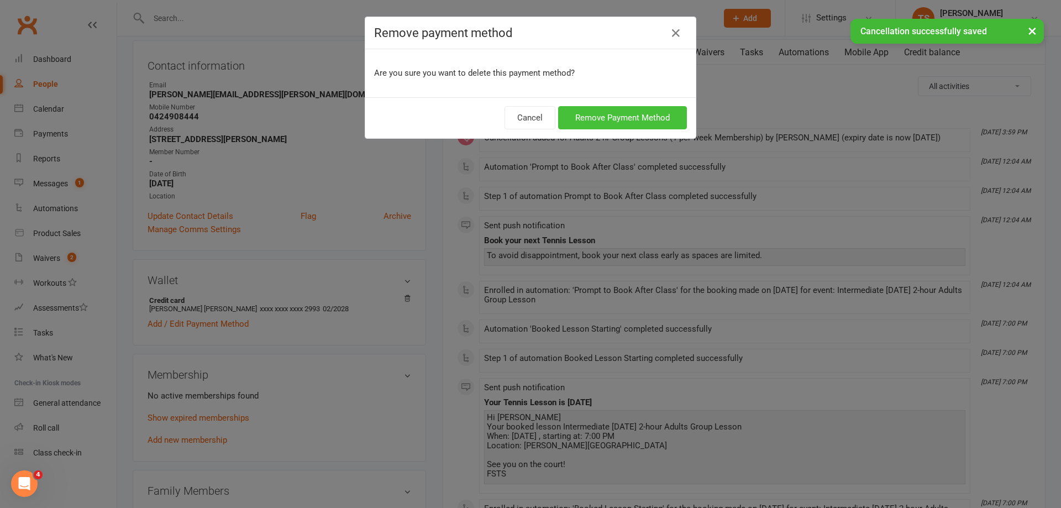
click at [592, 108] on button "Remove Payment Method" at bounding box center [622, 117] width 129 height 23
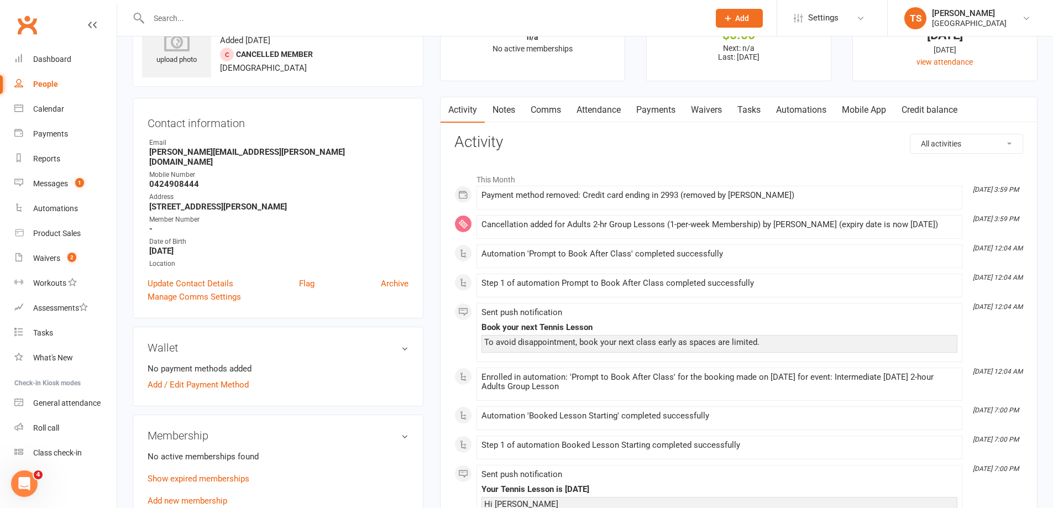
scroll to position [0, 0]
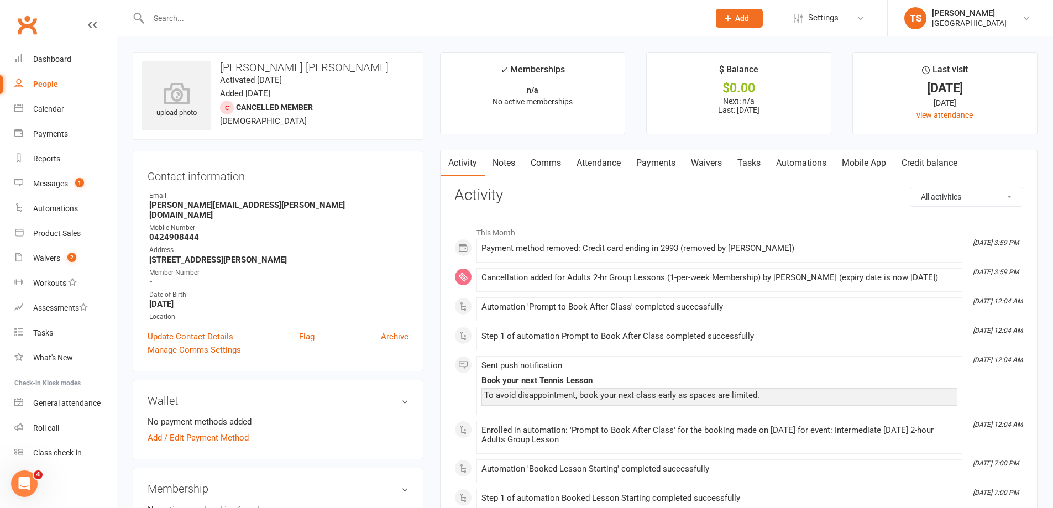
click at [657, 160] on link "Payments" at bounding box center [655, 162] width 55 height 25
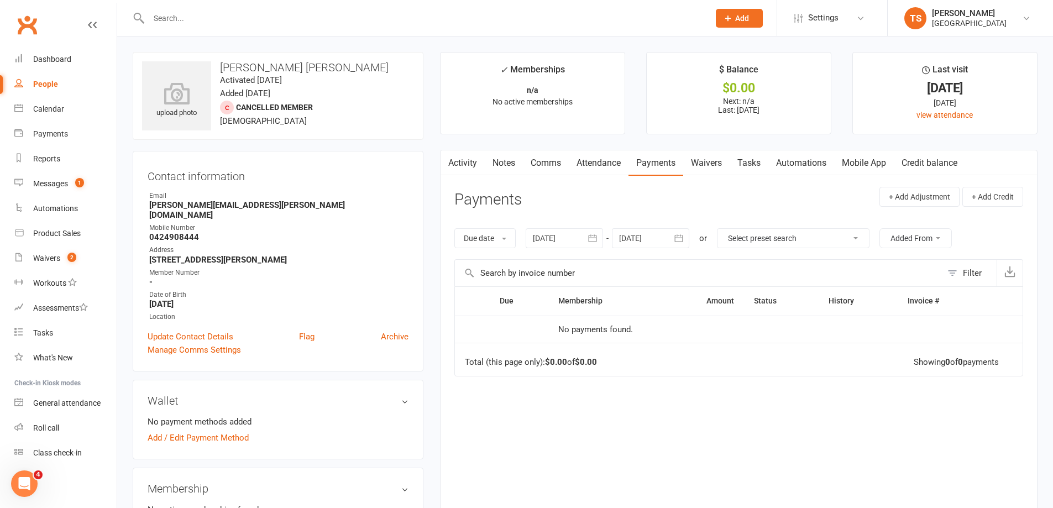
click at [543, 235] on div at bounding box center [564, 238] width 77 height 20
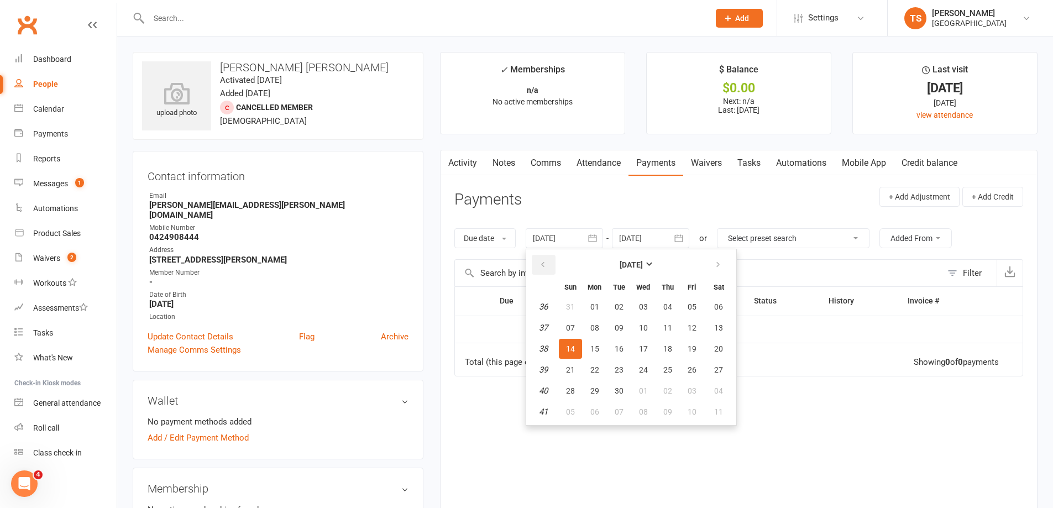
click at [544, 260] on icon "button" at bounding box center [543, 264] width 8 height 9
click at [544, 260] on button "button" at bounding box center [544, 265] width 24 height 20
click at [569, 326] on span "08" at bounding box center [570, 327] width 9 height 9
type input "[DATE]"
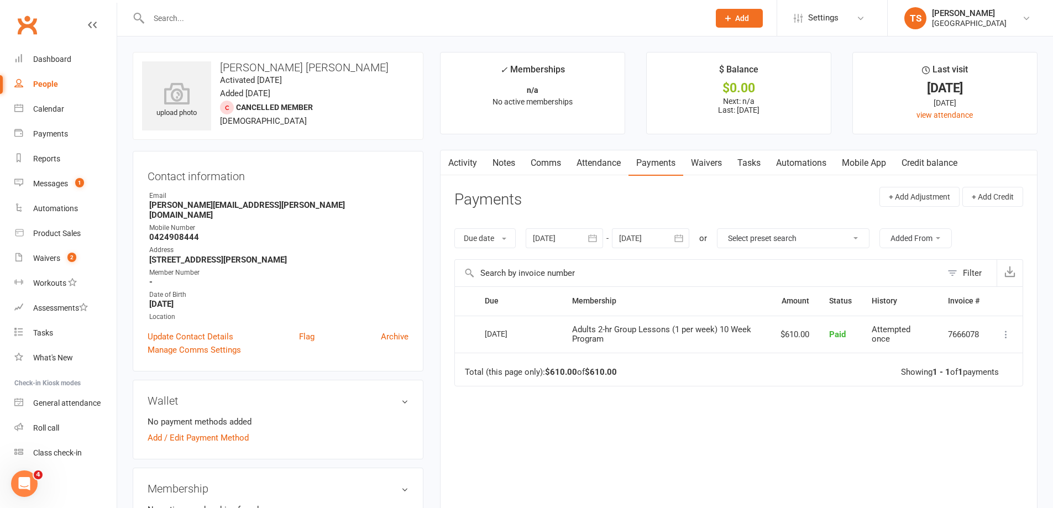
click at [607, 158] on link "Attendance" at bounding box center [599, 162] width 60 height 25
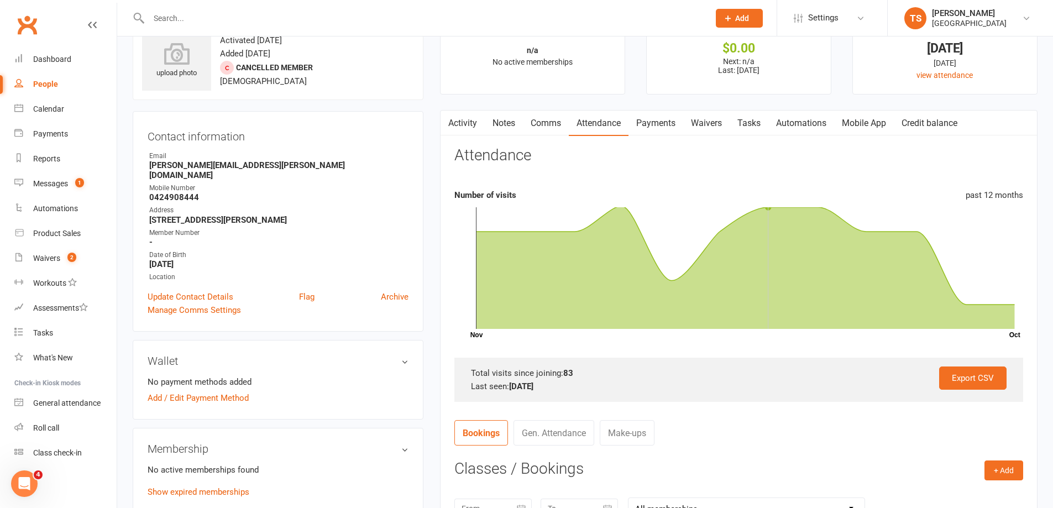
scroll to position [332, 0]
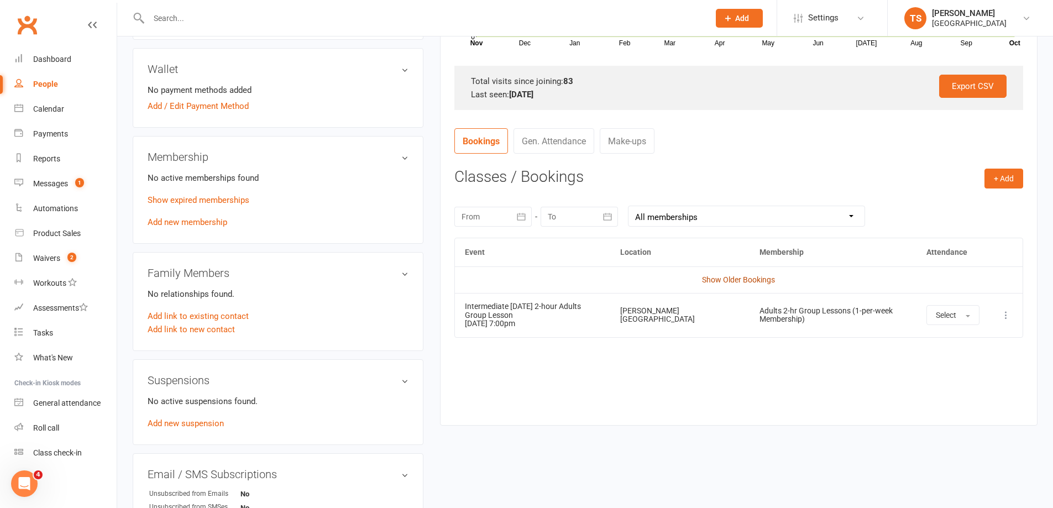
click at [733, 280] on link "Show Older Bookings" at bounding box center [738, 279] width 73 height 9
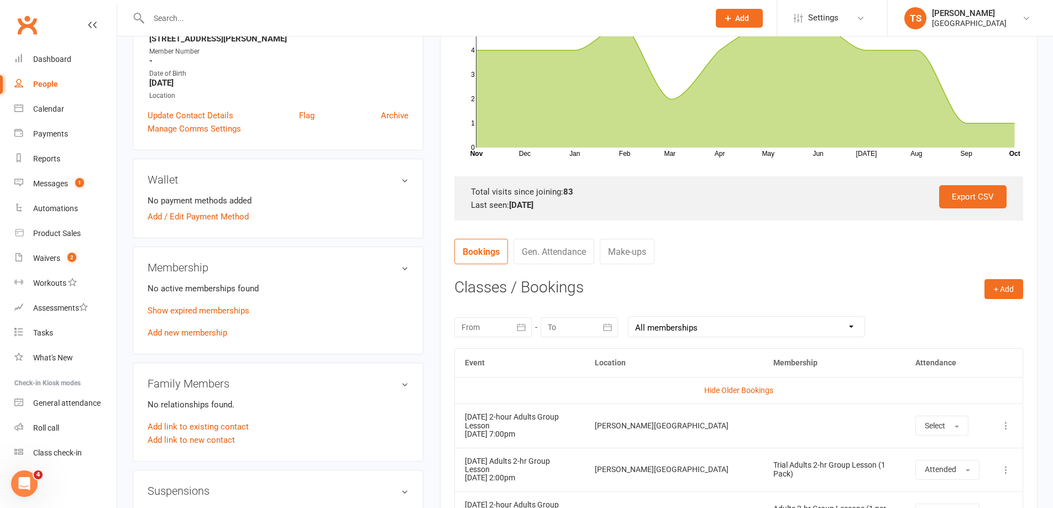
scroll to position [0, 0]
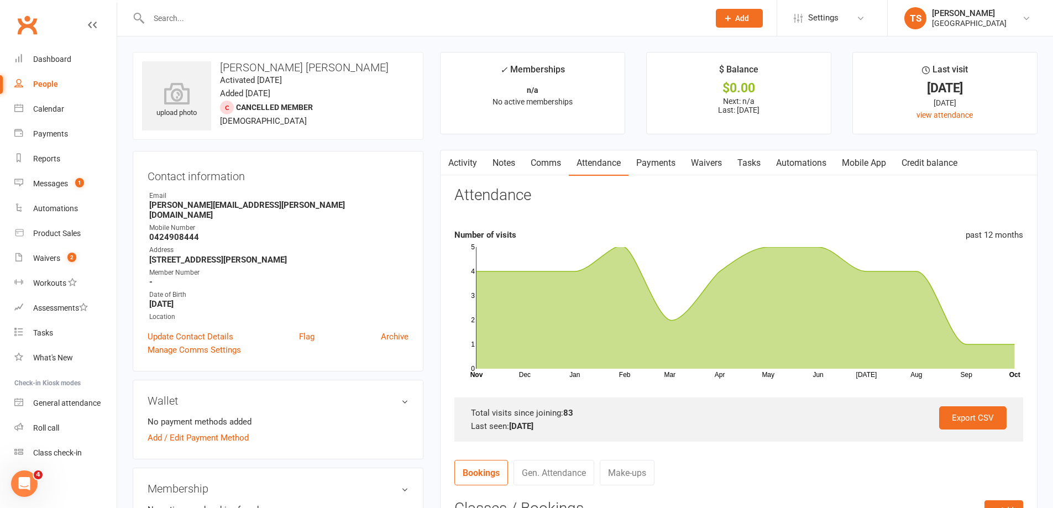
drag, startPoint x: 502, startPoint y: 161, endPoint x: 517, endPoint y: 180, distance: 24.0
click at [501, 163] on link "Notes" at bounding box center [504, 162] width 38 height 25
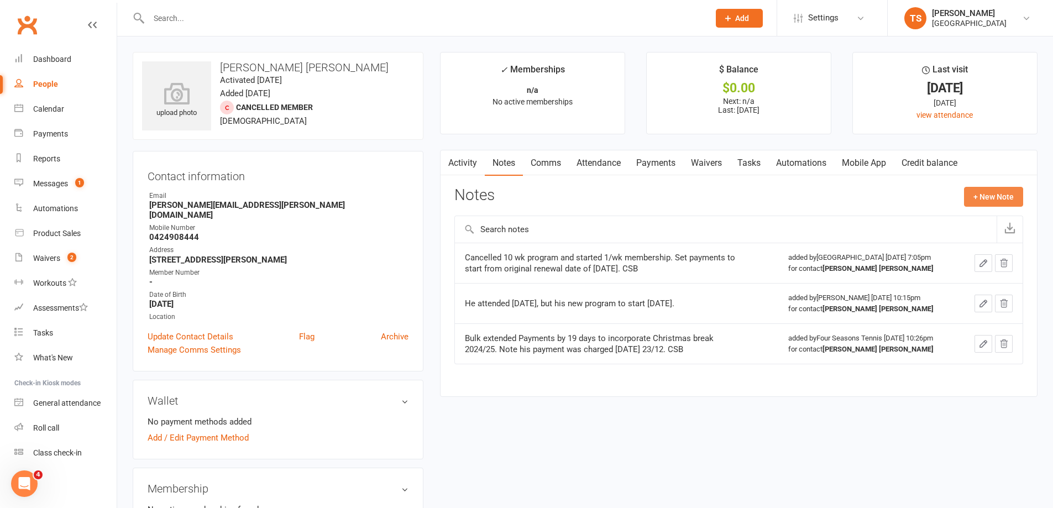
click at [980, 197] on button "+ New Note" at bounding box center [993, 197] width 59 height 20
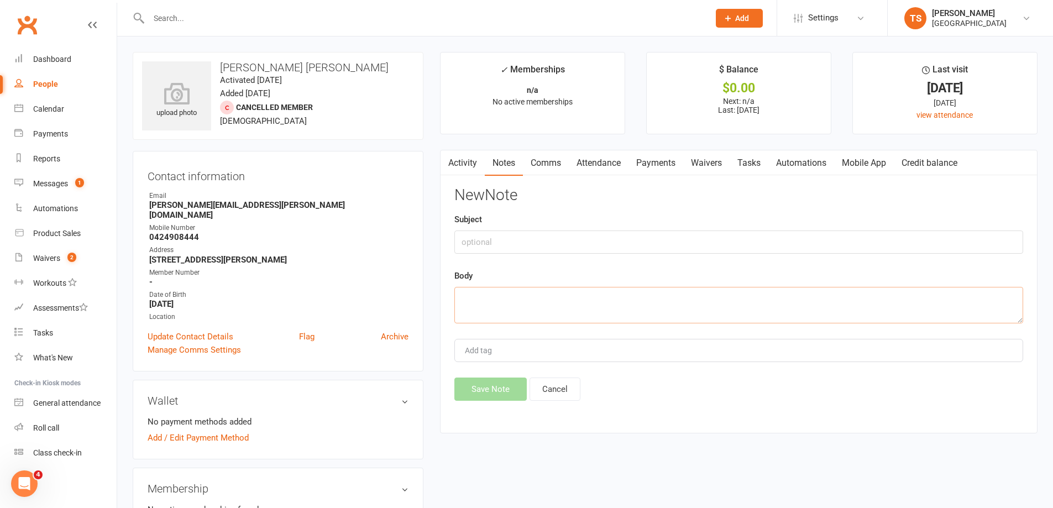
drag, startPoint x: 470, startPoint y: 296, endPoint x: 475, endPoint y: 285, distance: 12.6
click at [472, 289] on textarea at bounding box center [738, 305] width 569 height 36
type textarea "r"
type textarea "4 sessions left from [DATE]! He is to move away soon"
click at [480, 393] on button "Save Note" at bounding box center [490, 389] width 72 height 23
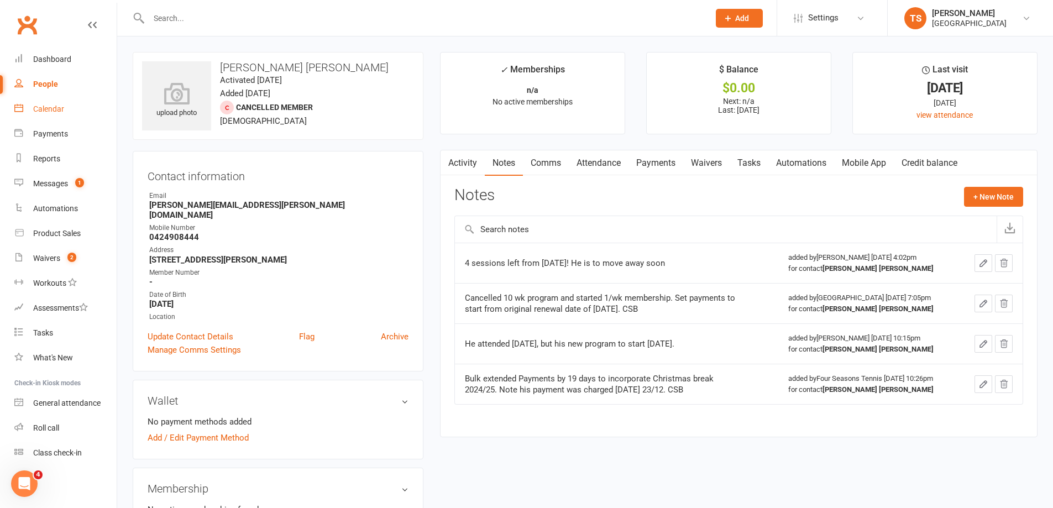
drag, startPoint x: 53, startPoint y: 112, endPoint x: 251, endPoint y: 149, distance: 201.3
click at [54, 112] on div "Calendar" at bounding box center [48, 108] width 31 height 9
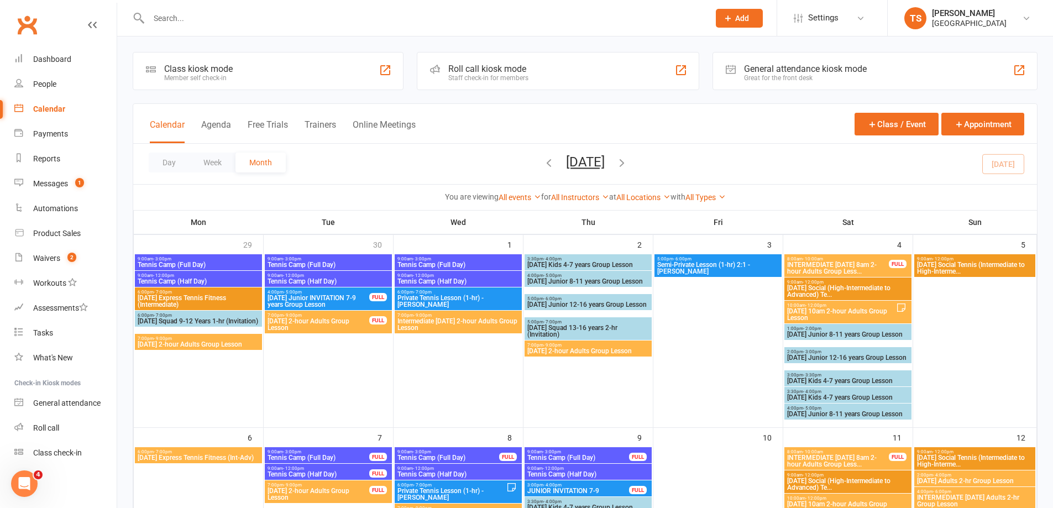
scroll to position [276, 0]
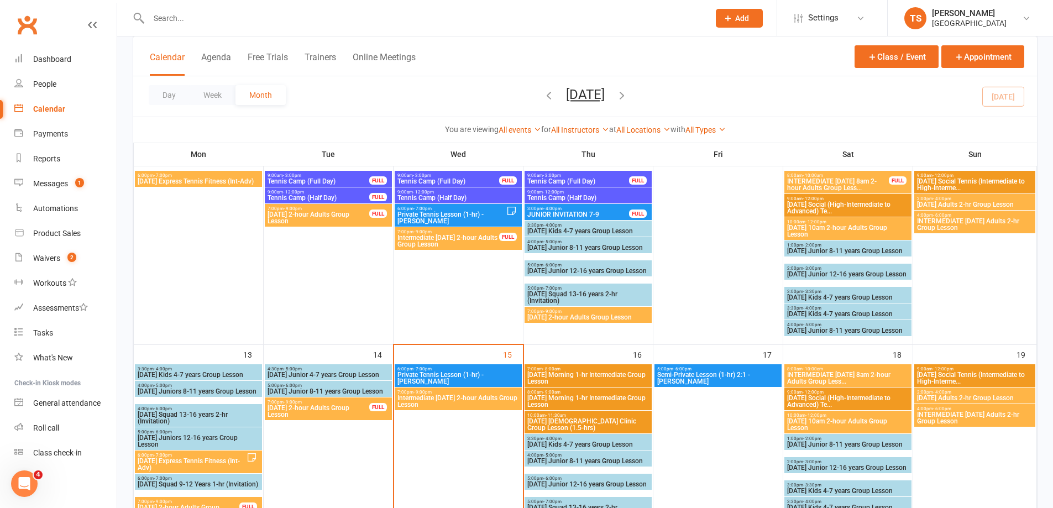
click at [455, 401] on span "Intermediate [DATE] 2-hour Adults Group Lesson" at bounding box center [458, 401] width 123 height 13
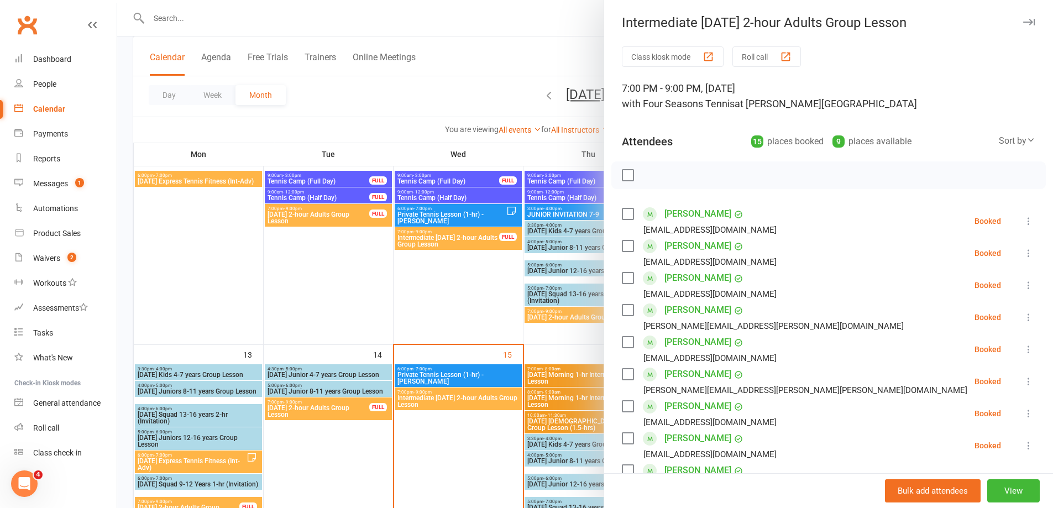
scroll to position [0, 0]
click at [756, 56] on button "Roll call" at bounding box center [766, 57] width 69 height 20
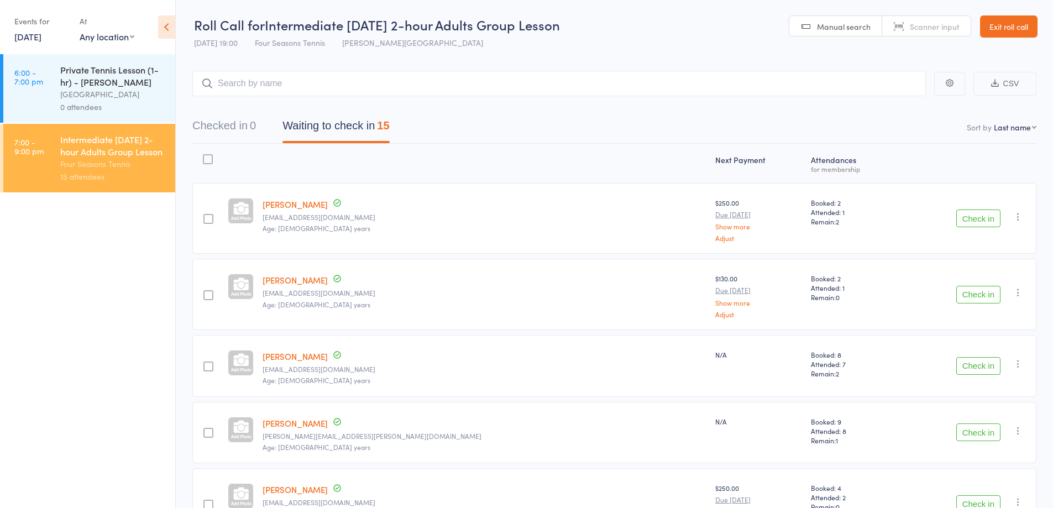
click at [1014, 80] on button "CSV" at bounding box center [1004, 84] width 63 height 24
